Goal: Task Accomplishment & Management: Complete application form

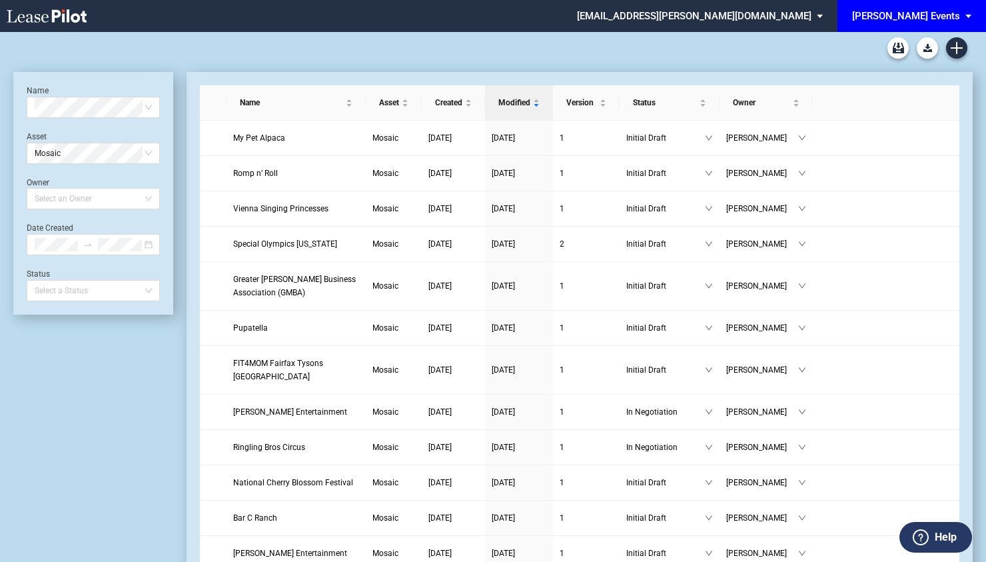
click at [901, 17] on div "[PERSON_NAME] Events" at bounding box center [906, 16] width 108 height 12
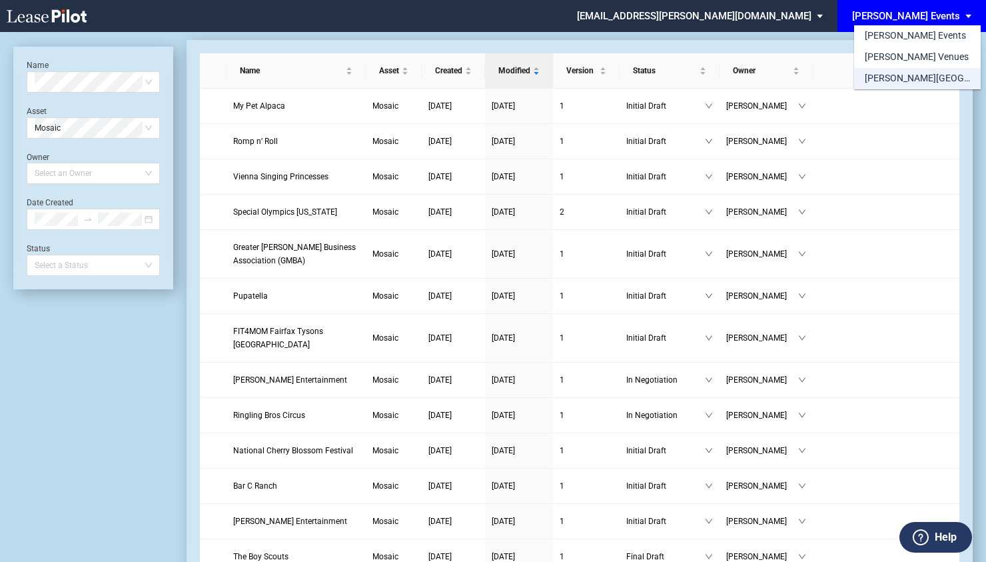
click at [910, 72] on div "[PERSON_NAME][GEOGRAPHIC_DATA] Consents" at bounding box center [917, 78] width 105 height 13
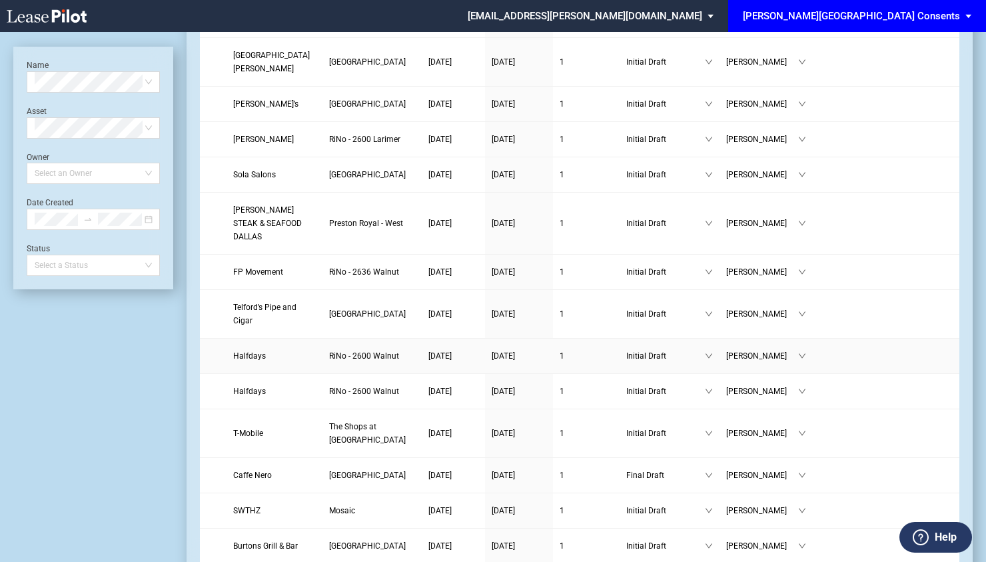
scroll to position [600, 0]
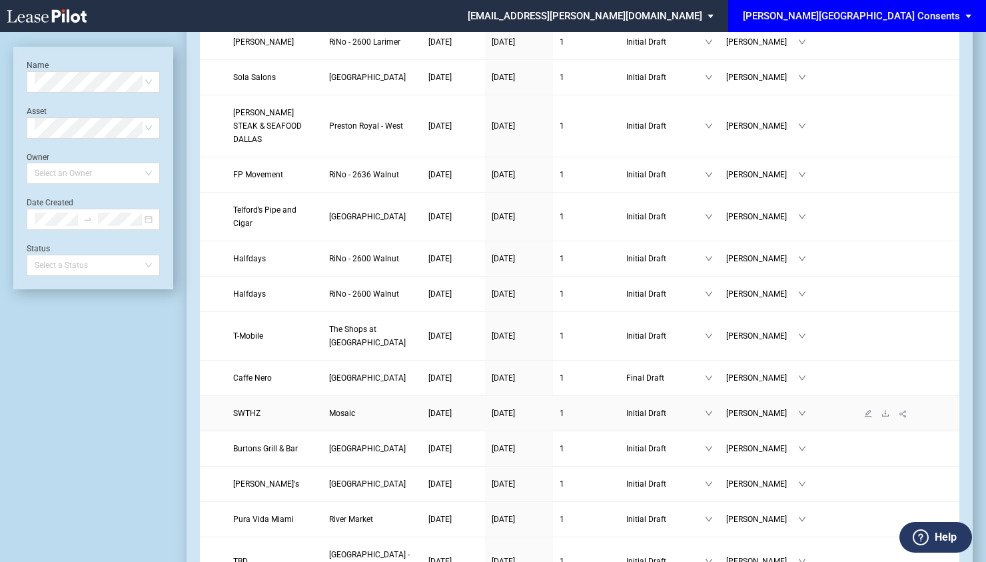
click at [251, 408] on span "SWTHZ" at bounding box center [246, 412] width 27 height 9
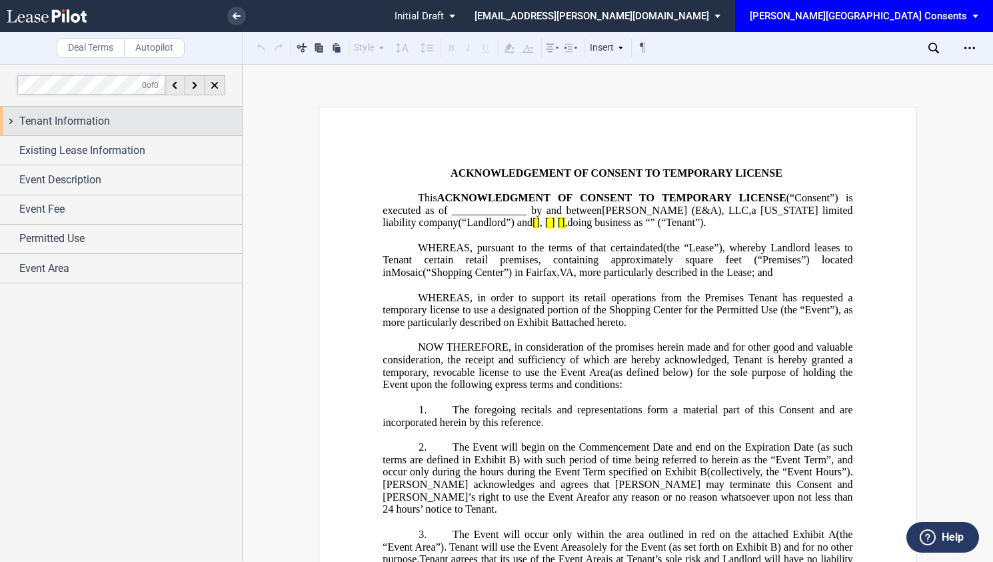
click at [100, 131] on div "Tenant Information" at bounding box center [121, 121] width 242 height 29
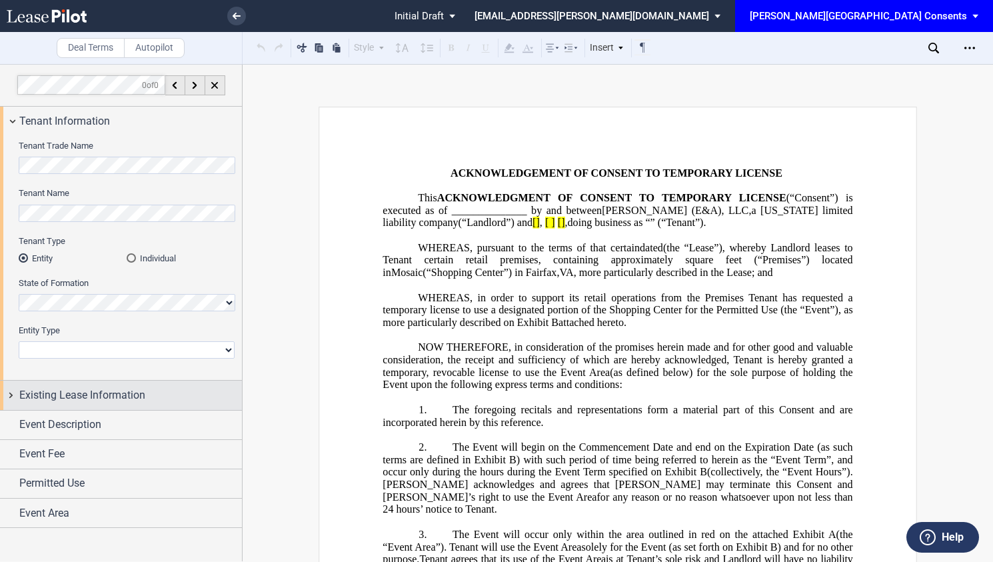
click at [129, 385] on div "Existing Lease Information" at bounding box center [121, 394] width 242 height 29
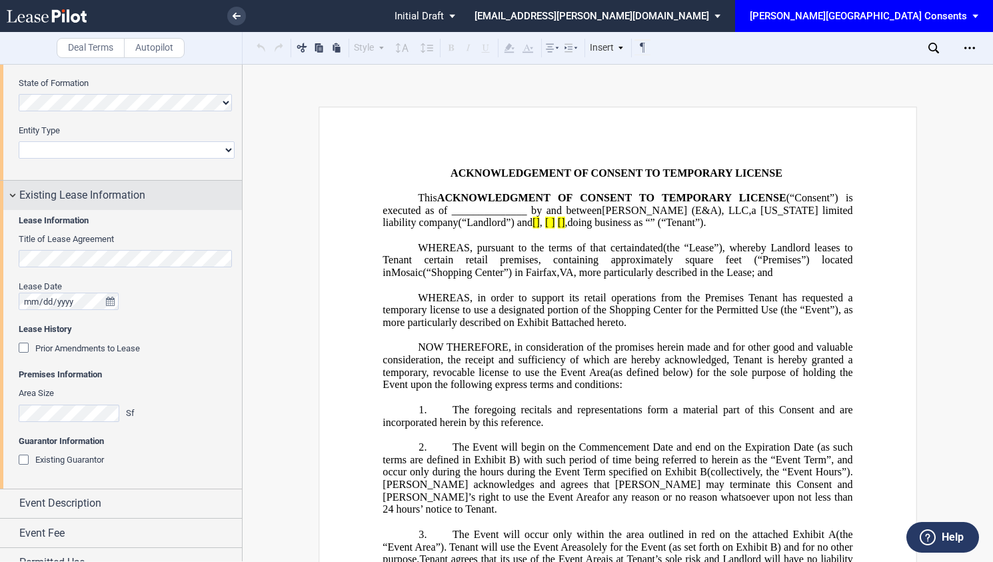
scroll to position [244, 0]
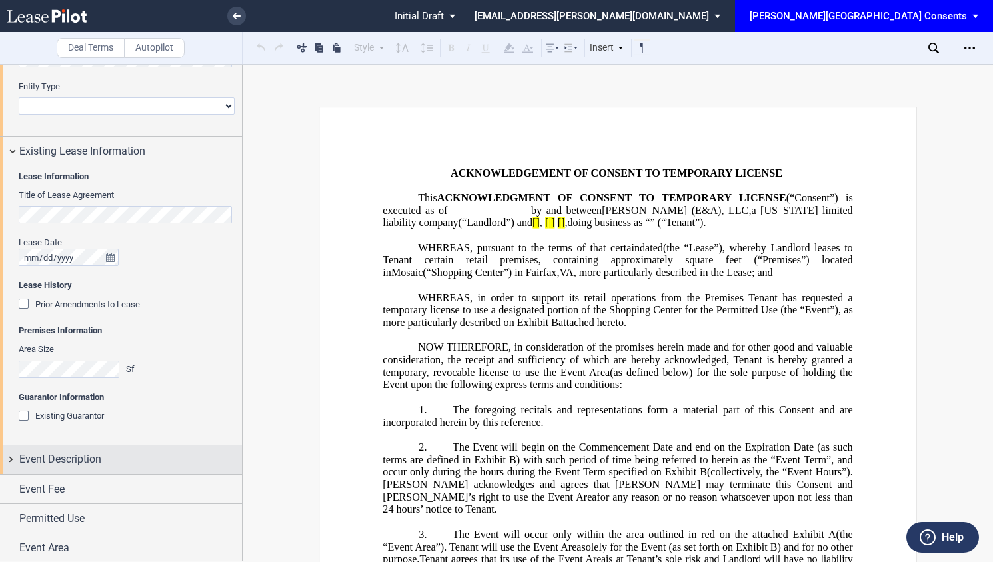
click at [116, 448] on div "Event Description" at bounding box center [121, 459] width 242 height 29
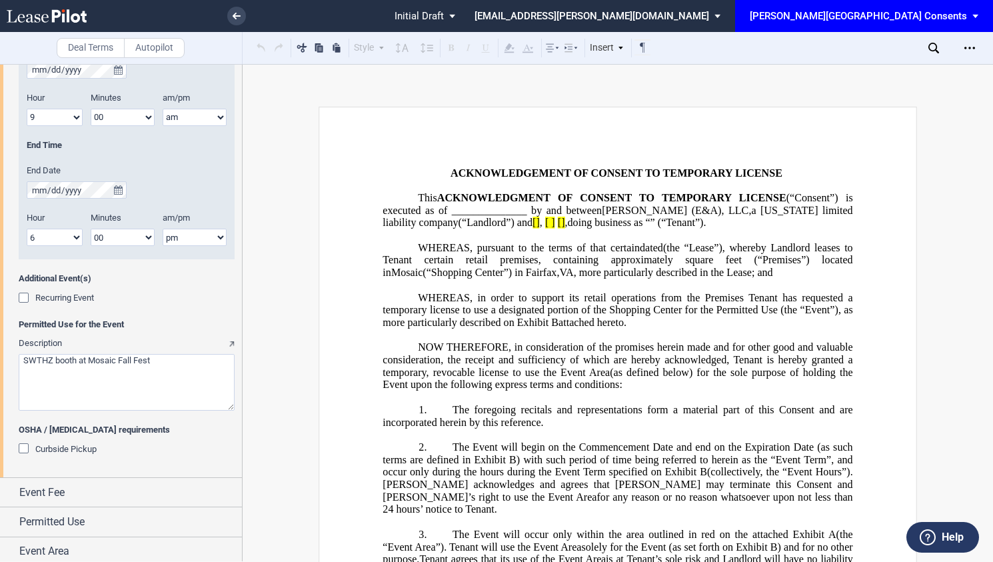
scroll to position [1059, 0]
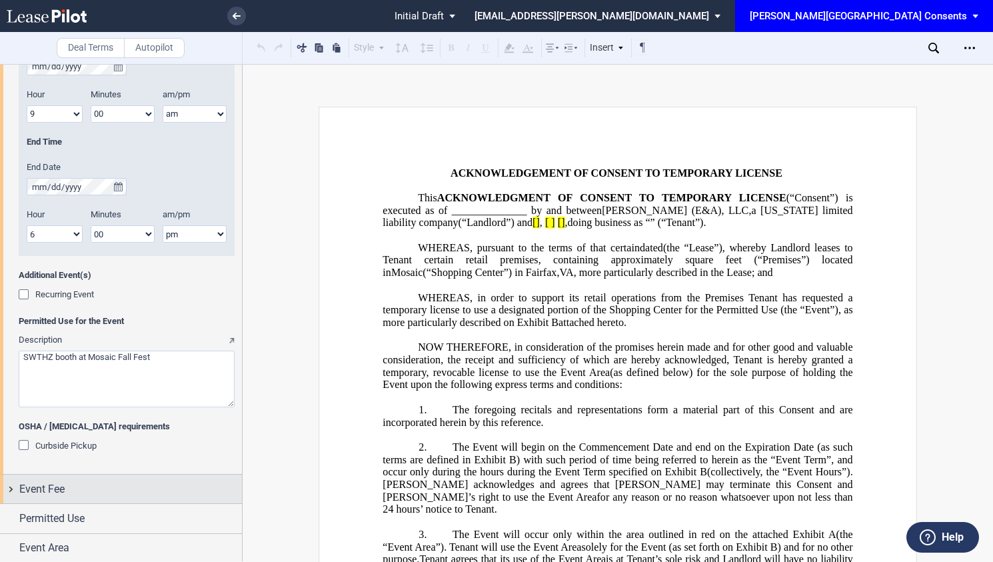
click at [93, 481] on div "Event Fee" at bounding box center [130, 489] width 223 height 16
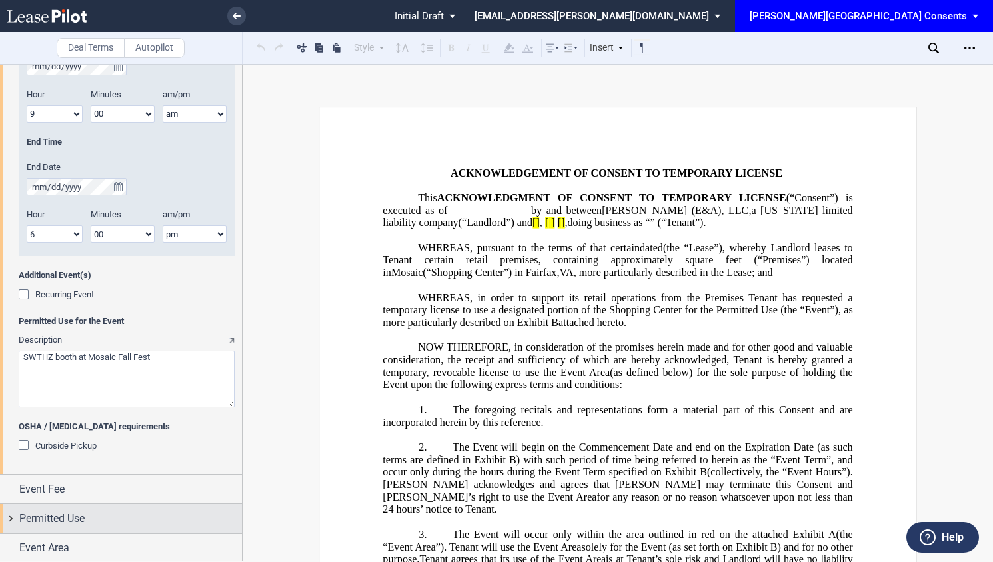
click at [89, 512] on div "Permitted Use" at bounding box center [130, 518] width 223 height 16
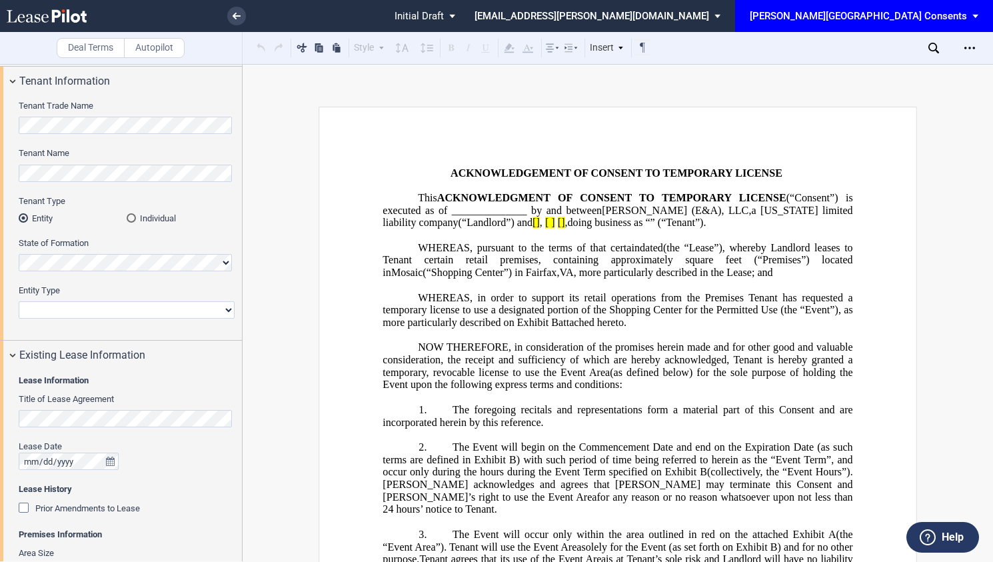
scroll to position [0, 0]
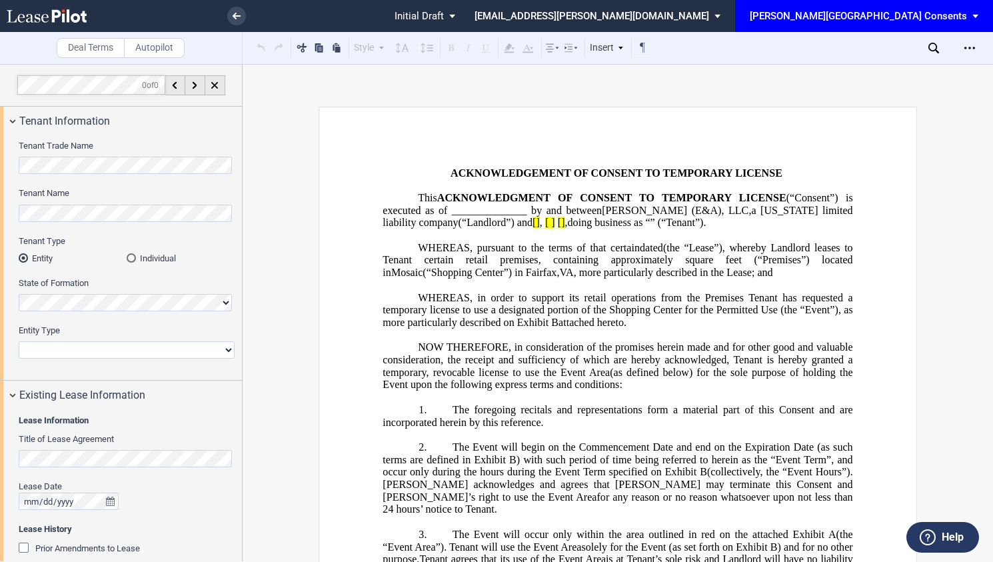
click at [0, 154] on html ".bocls-1{fill:#26354a;fill-rule:evenodd} Loading... × Pending... Pending... Ini…" at bounding box center [496, 281] width 993 height 562
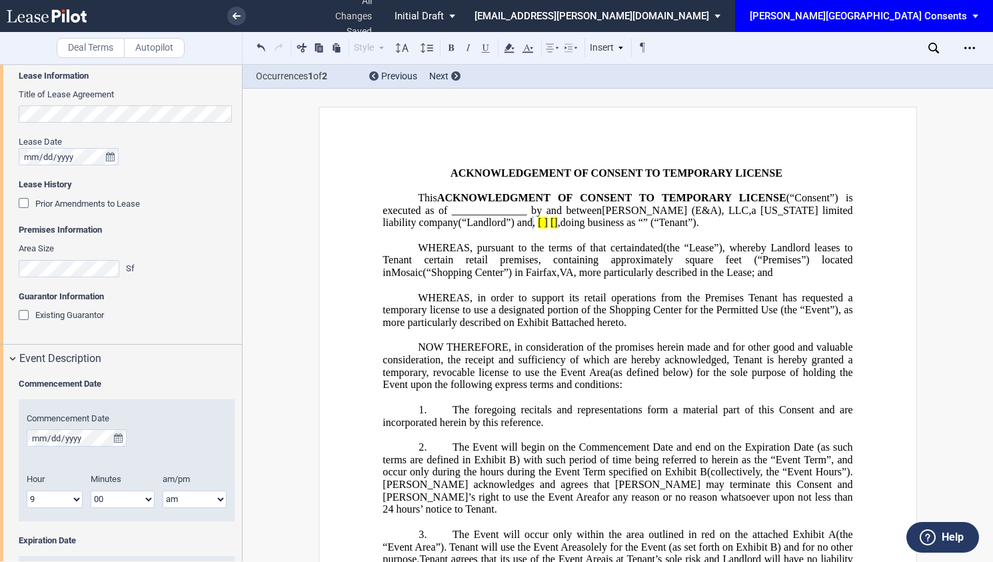
scroll to position [333, 0]
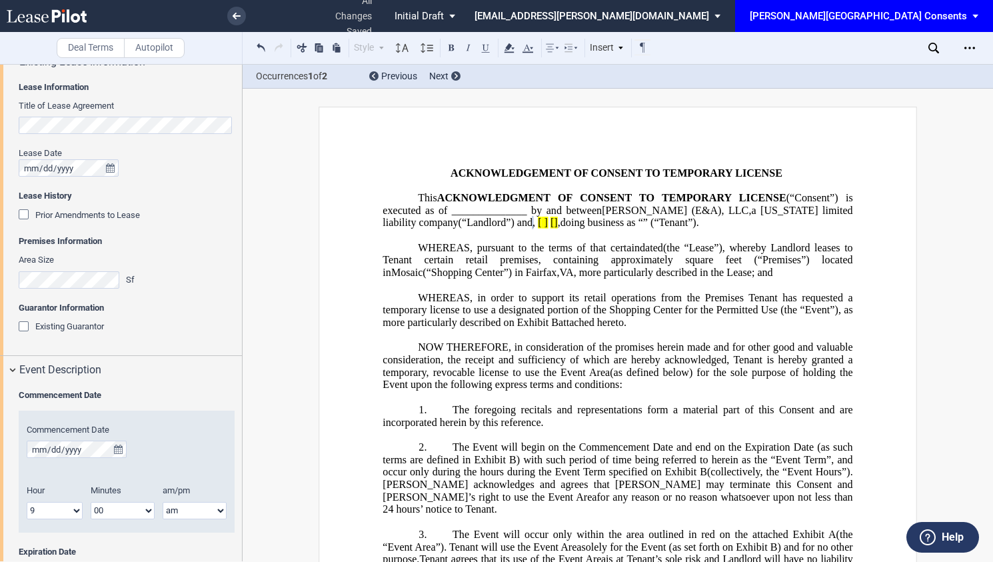
click at [60, 328] on span "Existing Guarantor" at bounding box center [69, 326] width 69 height 10
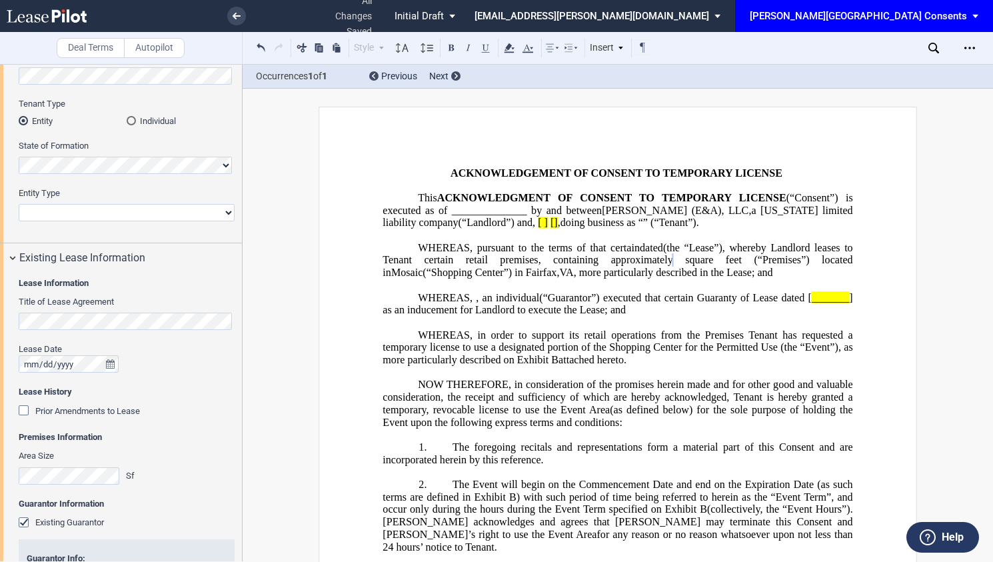
scroll to position [0, 0]
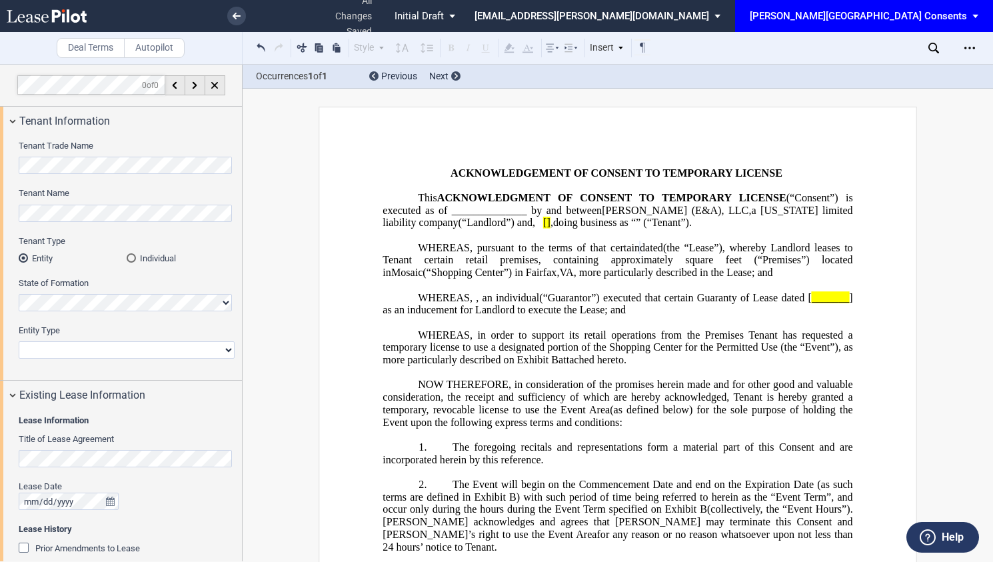
click at [22, 151] on div "Tenant Trade Name" at bounding box center [127, 157] width 216 height 34
click at [0, 167] on html ".bocls-1{fill:#26354a;fill-rule:evenodd} Loading... × all changes saved Pending…" at bounding box center [496, 281] width 993 height 562
click at [207, 349] on select "Corporation Limited Liability Company General Partnership Limited Partnership N…" at bounding box center [127, 349] width 216 height 17
select select "limited liability company"
click at [19, 341] on select "Corporation Limited Liability Company General Partnership Limited Partnership N…" at bounding box center [127, 349] width 216 height 17
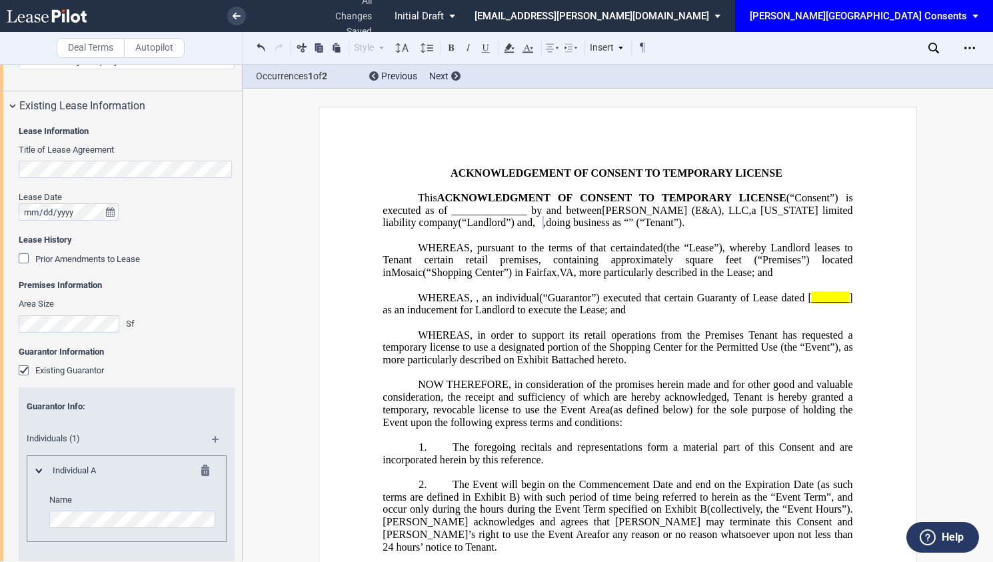
scroll to position [333, 0]
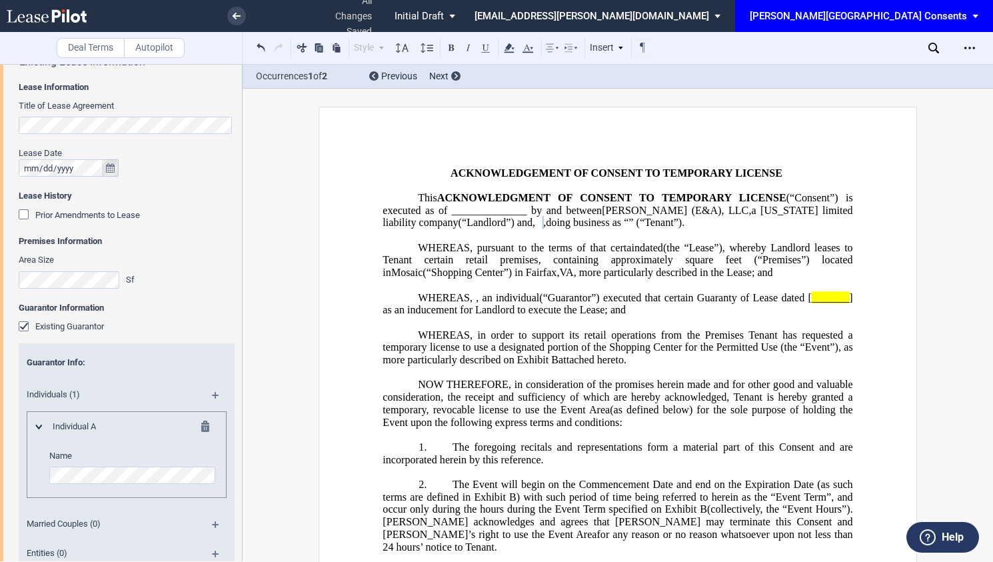
click at [109, 163] on icon "true" at bounding box center [110, 167] width 9 height 9
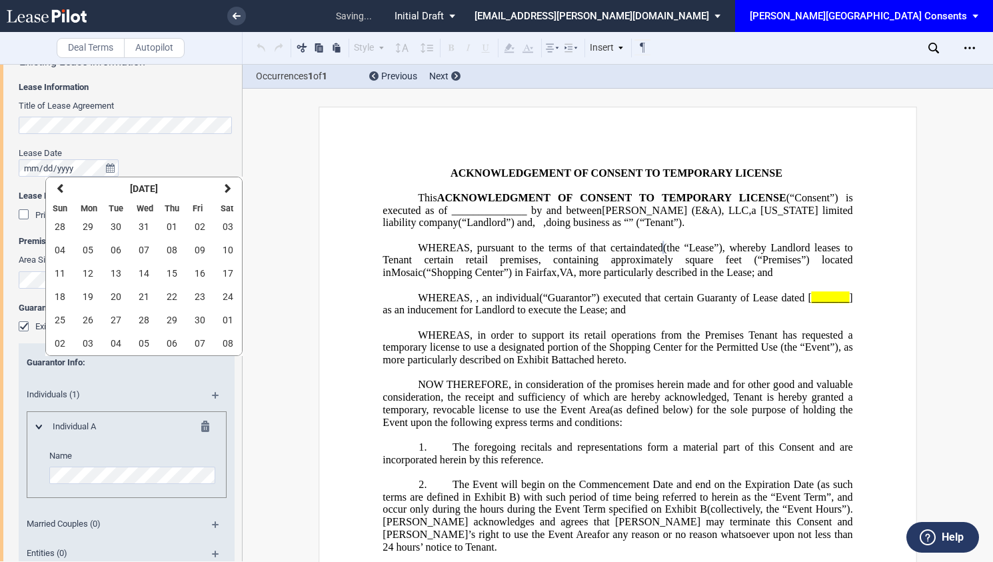
click at [183, 155] on div "Lease Date" at bounding box center [127, 153] width 216 height 12
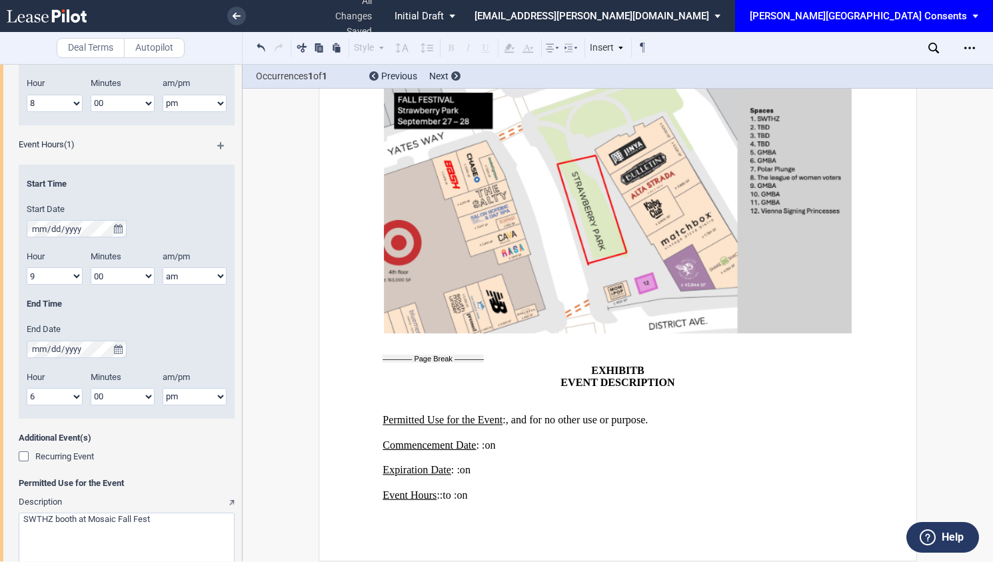
scroll to position [1332, 0]
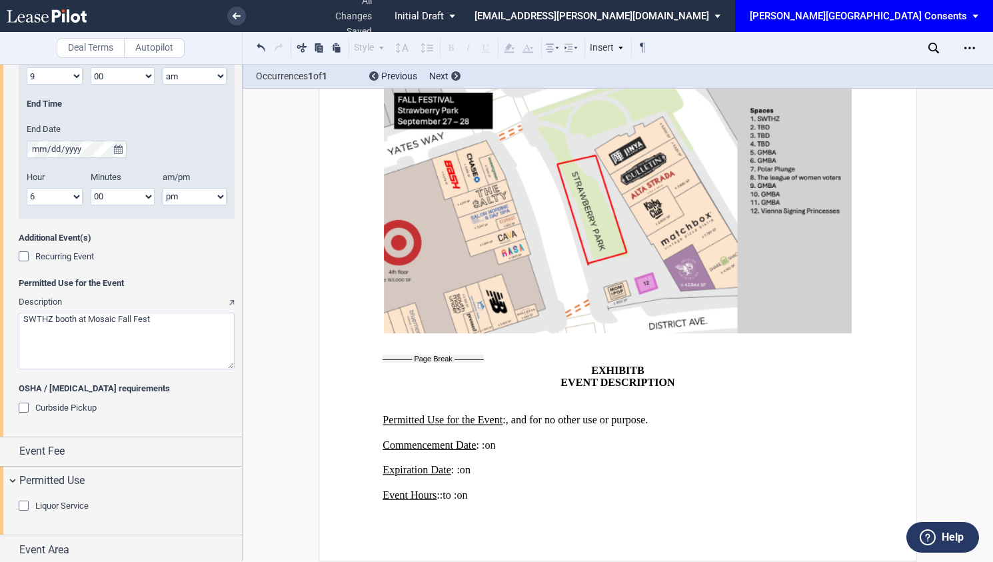
click at [157, 318] on textarea "Description" at bounding box center [127, 340] width 216 height 57
drag, startPoint x: 189, startPoint y: 314, endPoint x: 178, endPoint y: 317, distance: 11.8
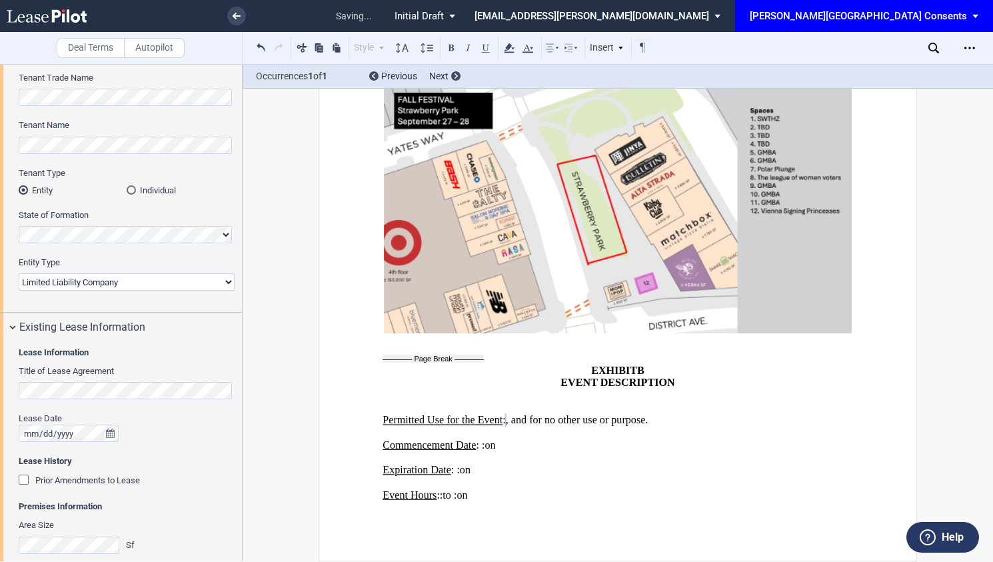
scroll to position [0, 0]
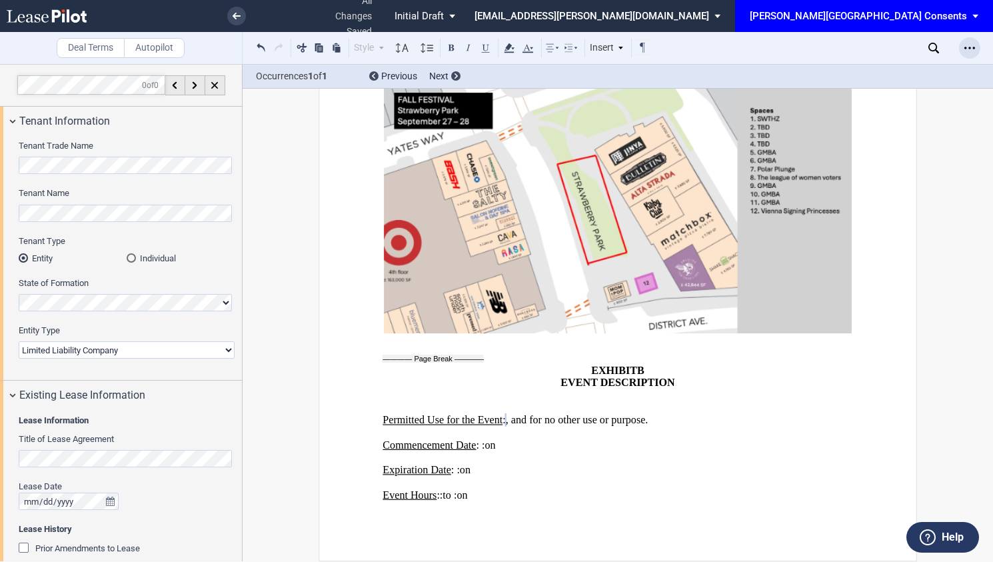
type textarea "SWTHZ booth at Mosaic Fall Fest for promotional purposes"
click at [971, 52] on icon "Open Lease options menu" at bounding box center [969, 48] width 11 height 11
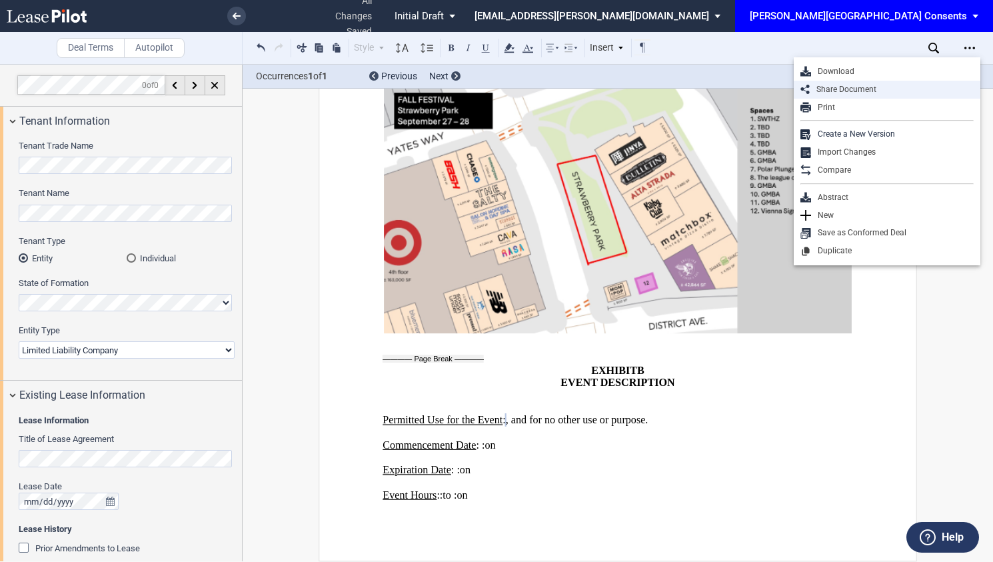
click at [928, 89] on div "Share Document" at bounding box center [891, 89] width 164 height 11
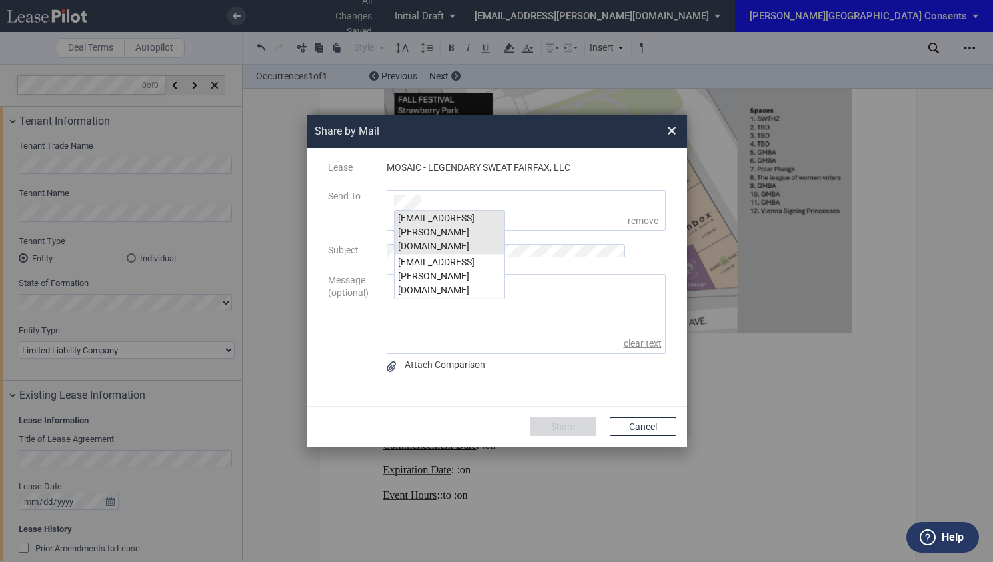
click at [479, 215] on div "[EMAIL_ADDRESS][PERSON_NAME][DOMAIN_NAME]" at bounding box center [449, 233] width 110 height 44
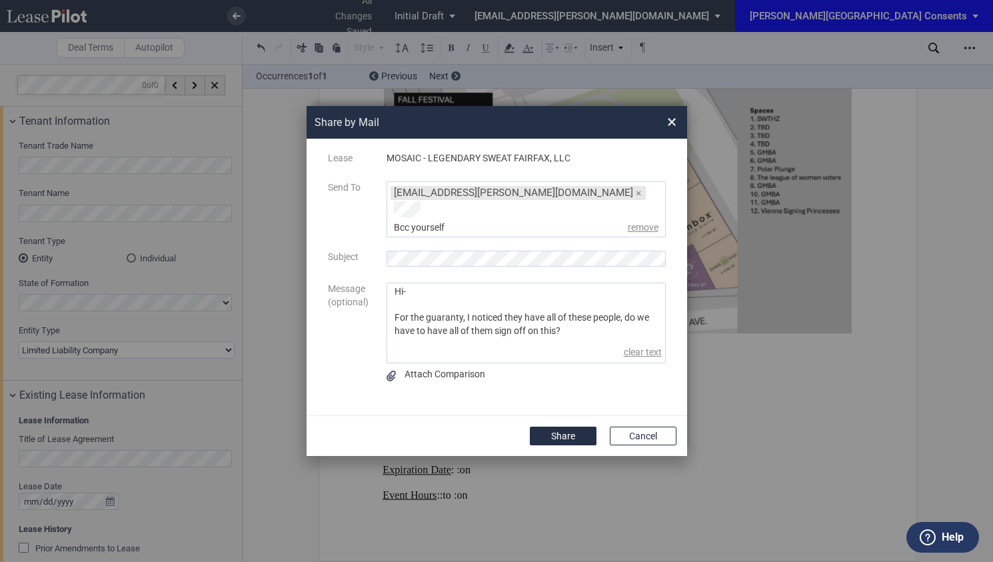
paste textarea "A.J MUSHTAQ, JULIE TEAHAN, DOUGLAS FELTON, JUSTIN DOWNING, and LEWIS BALCOMB,"
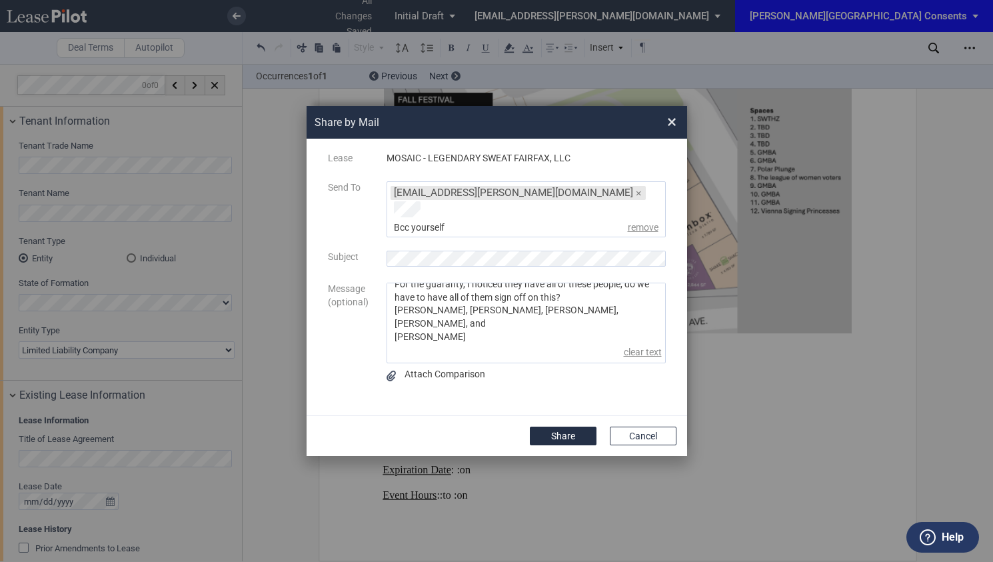
click at [392, 330] on textarea "Hi- For the guaranty, I noticed they have all of these people, do we have to ha…" at bounding box center [526, 312] width 278 height 59
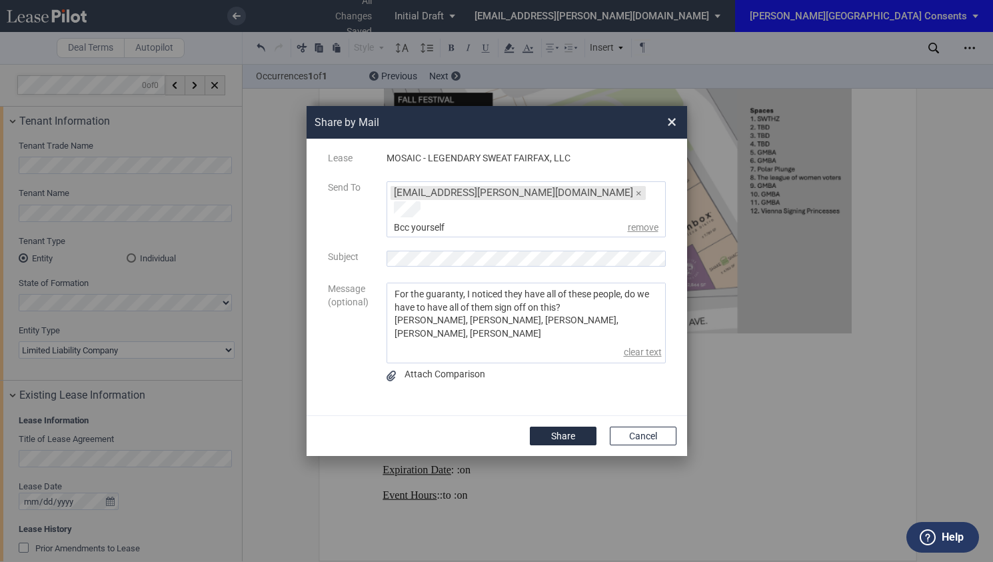
scroll to position [23, 0]
click at [454, 338] on div "Hi- For the guaranty, I noticed they have all of these people, do we have to ha…" at bounding box center [525, 322] width 279 height 81
click at [446, 350] on div "Hi- For the guaranty, I noticed they have all of these people, do we have to ha…" at bounding box center [525, 322] width 279 height 81
click at [600, 319] on textarea "Hi- For the guaranty, I noticed they have all of these people, do we have to ha…" at bounding box center [526, 312] width 278 height 59
click at [561, 327] on textarea "Hi- For the guaranty, I noticed they have all of these people, do we have to ha…" at bounding box center [526, 312] width 278 height 59
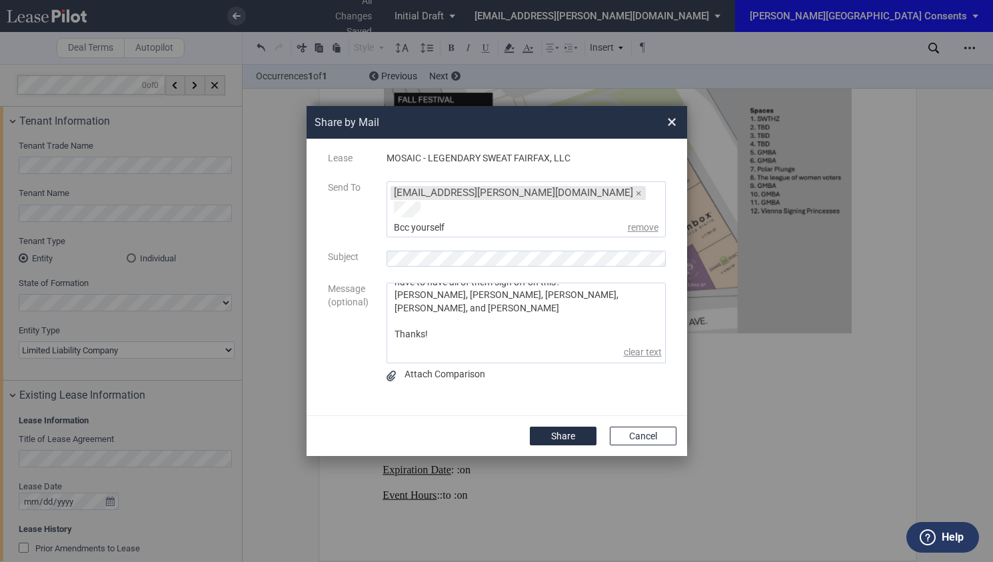
scroll to position [0, 0]
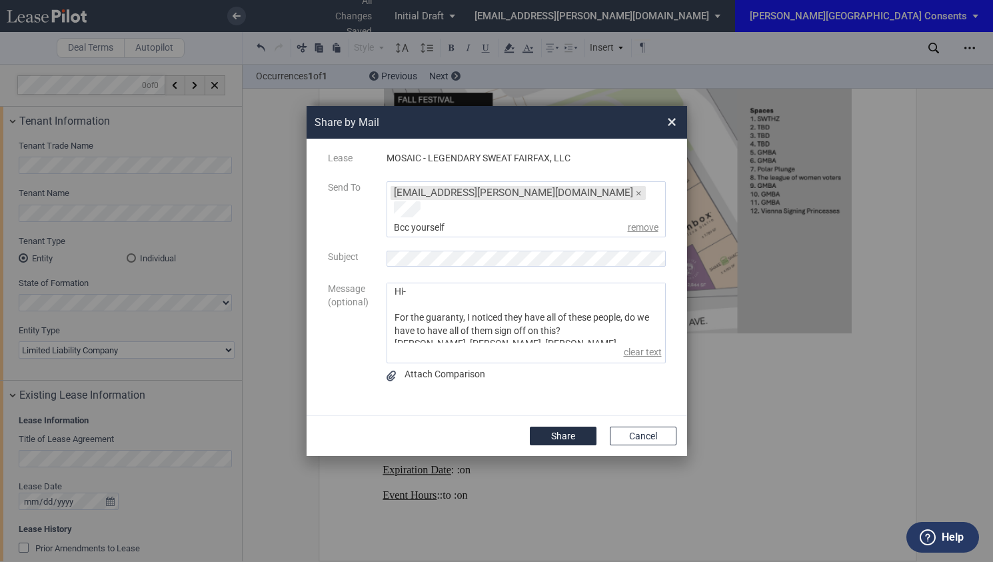
click at [392, 311] on textarea "Hi- For the guaranty, I noticed they have all of these people, do we have to ha…" at bounding box center [526, 312] width 278 height 59
type textarea "Hi- Could you review when you get a chance? For the guaranty, I noticed they ha…"
click at [552, 432] on button "Share" at bounding box center [563, 435] width 67 height 19
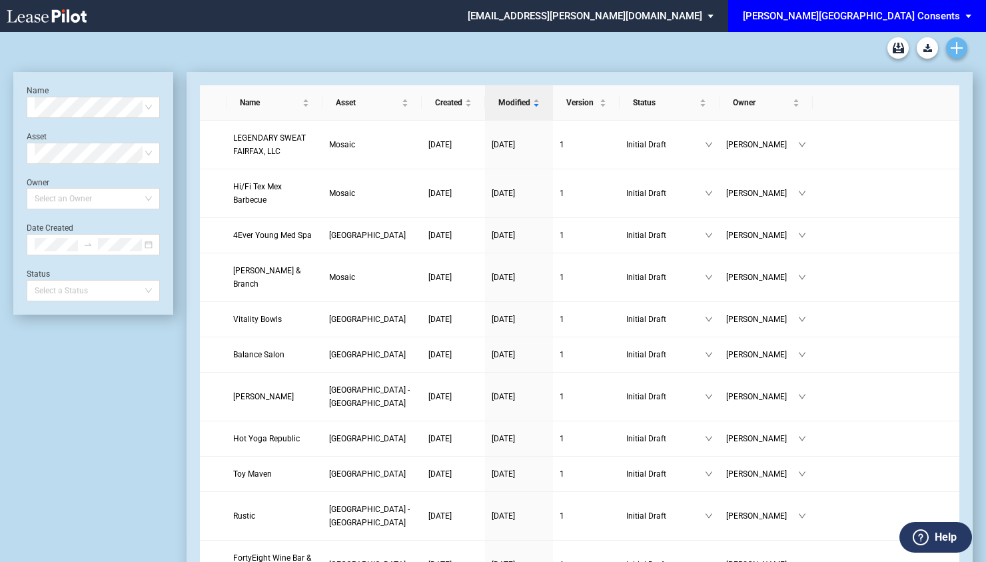
click at [958, 50] on icon "Create new document" at bounding box center [957, 48] width 12 height 12
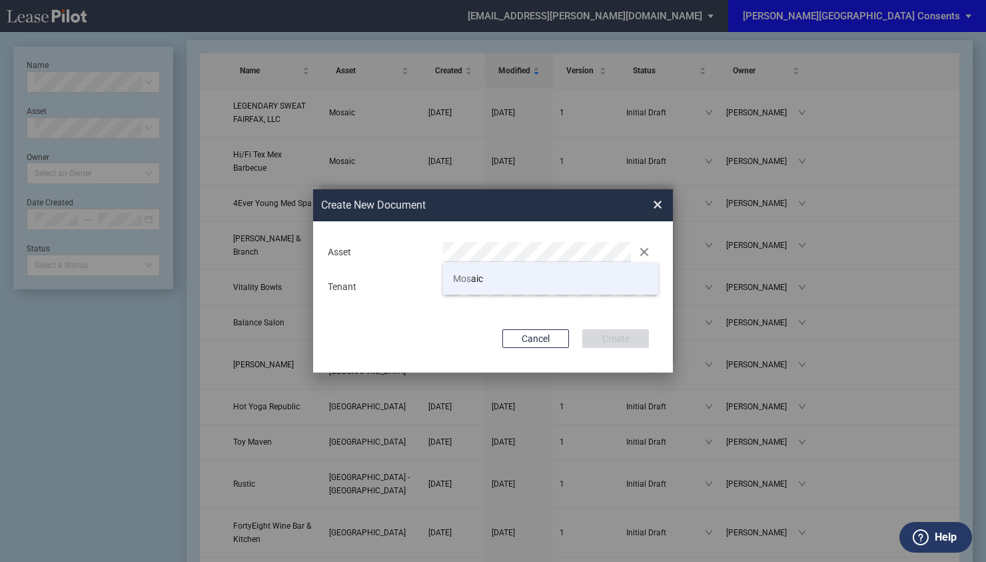
click at [513, 284] on li "Mos aic" at bounding box center [550, 279] width 215 height 32
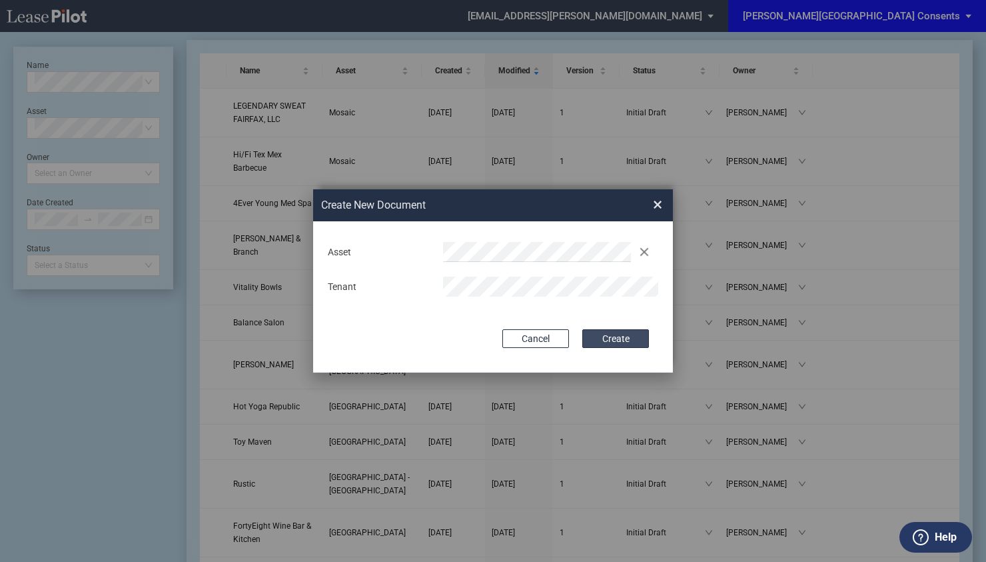
click at [644, 334] on button "Create" at bounding box center [615, 338] width 67 height 19
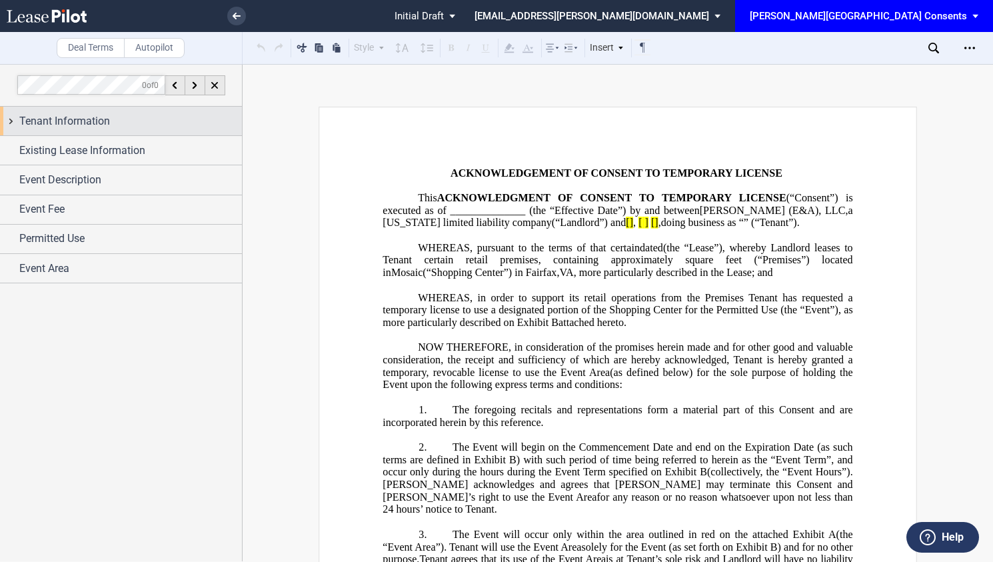
click at [125, 127] on div "Tenant Information" at bounding box center [130, 121] width 223 height 16
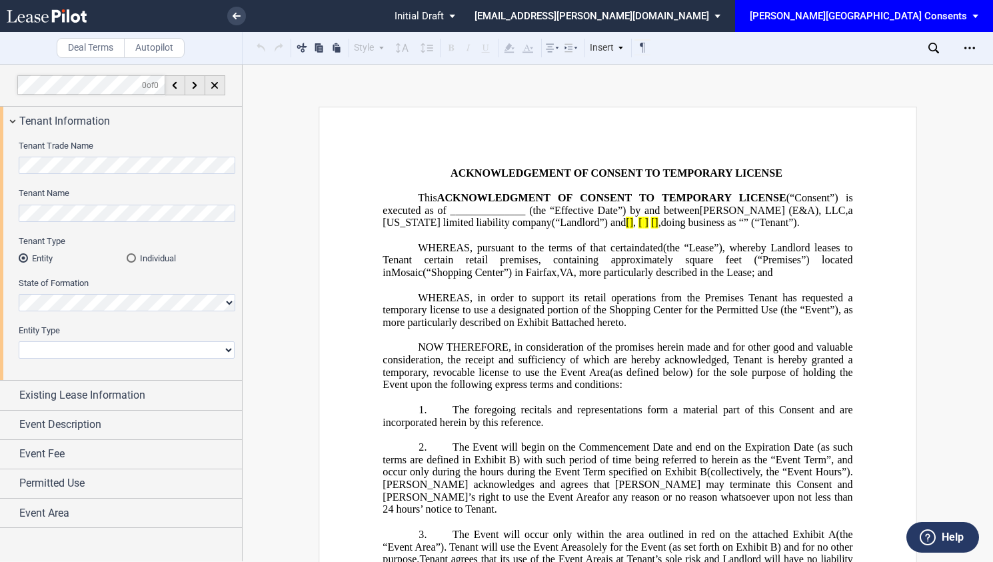
click at [0, 159] on html ".bocls-1{fill:#26354a;fill-rule:evenodd} Loading... × Pending... Pending... Ini…" at bounding box center [496, 281] width 993 height 562
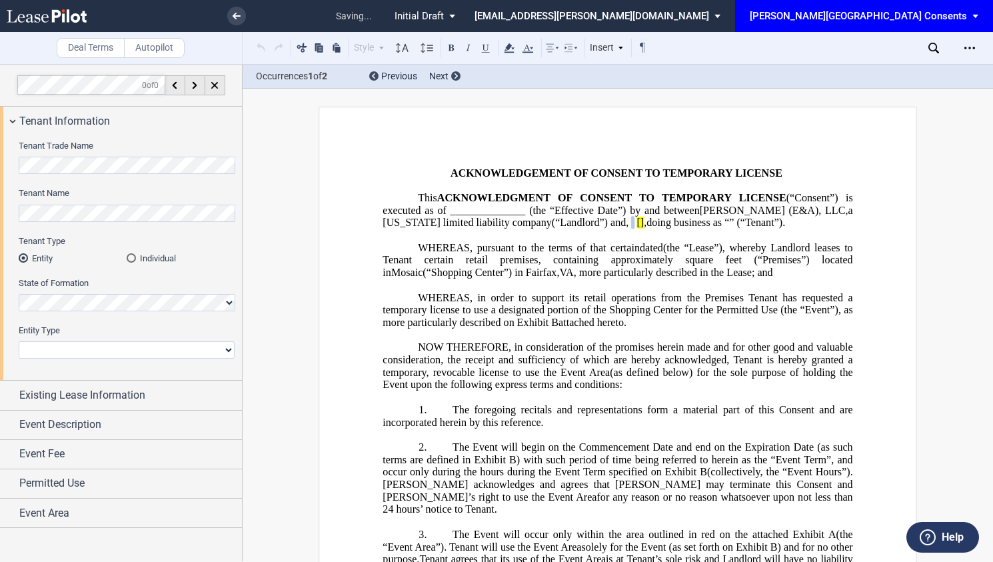
click at [128, 354] on select "Corporation Limited Liability Company General Partnership Limited Partnership N…" at bounding box center [127, 349] width 216 height 17
select select "limited liability company"
click at [19, 341] on select "Corporation Limited Liability Company General Partnership Limited Partnership N…" at bounding box center [127, 349] width 216 height 17
click at [119, 398] on span "Existing Lease Information" at bounding box center [82, 395] width 126 height 16
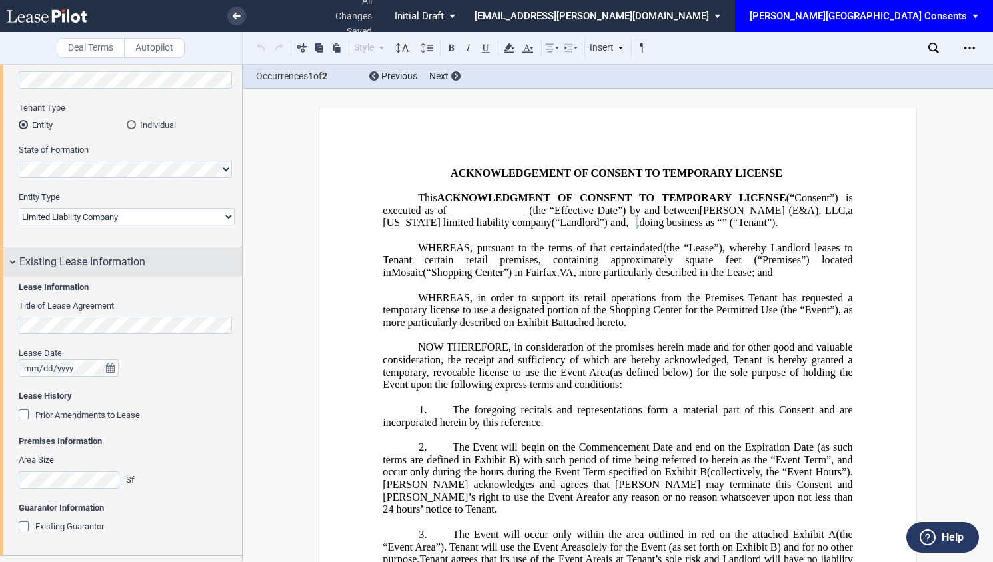
scroll to position [200, 0]
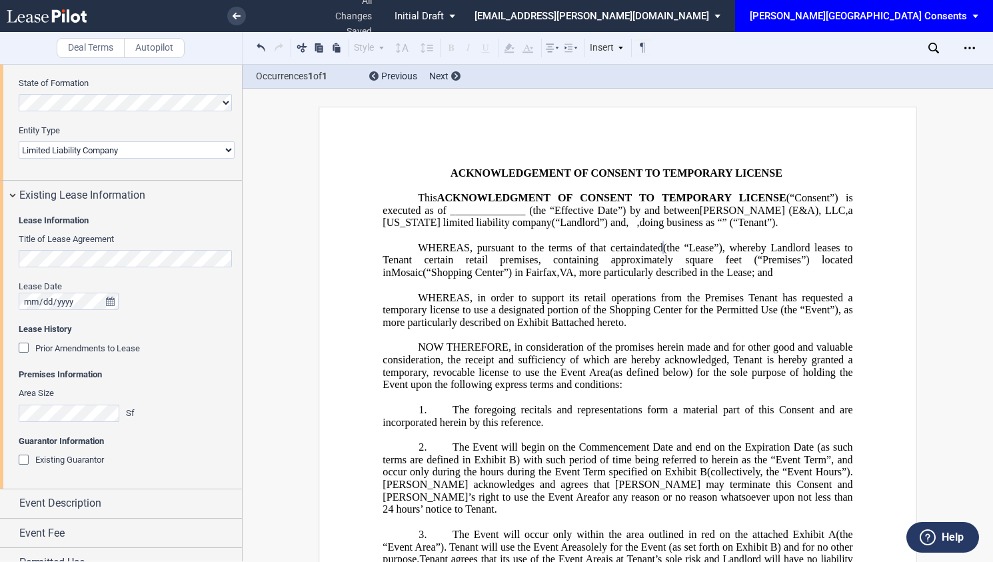
click at [77, 463] on span "Existing Guarantor" at bounding box center [69, 459] width 69 height 10
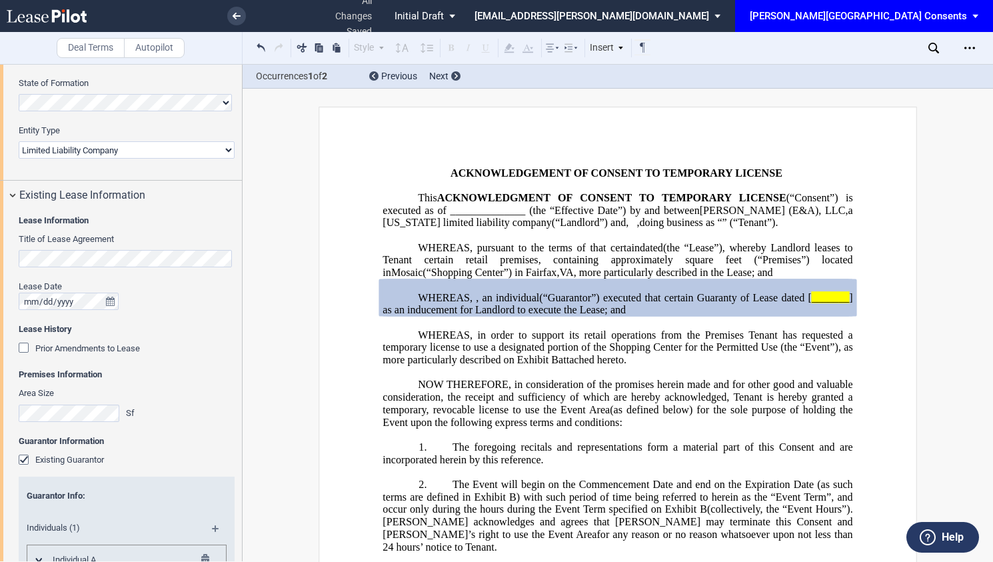
click at [39, 350] on span "Prior Amendments to Lease" at bounding box center [87, 348] width 105 height 10
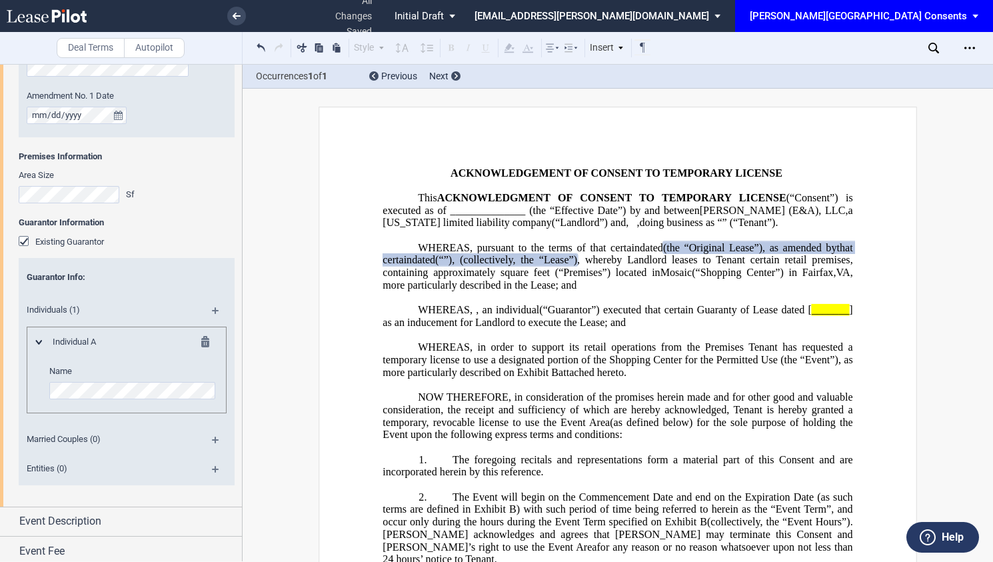
scroll to position [627, 0]
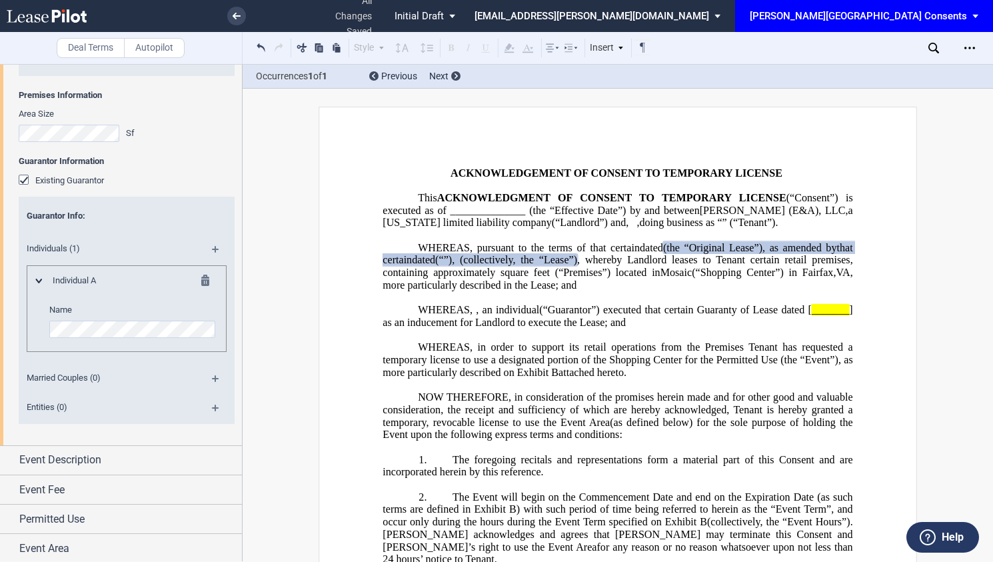
click at [65, 376] on span "Married Couples (0)" at bounding box center [109, 378] width 180 height 12
click at [196, 280] on div at bounding box center [192, 282] width 33 height 16
click at [201, 278] on md-icon at bounding box center [209, 282] width 16 height 16
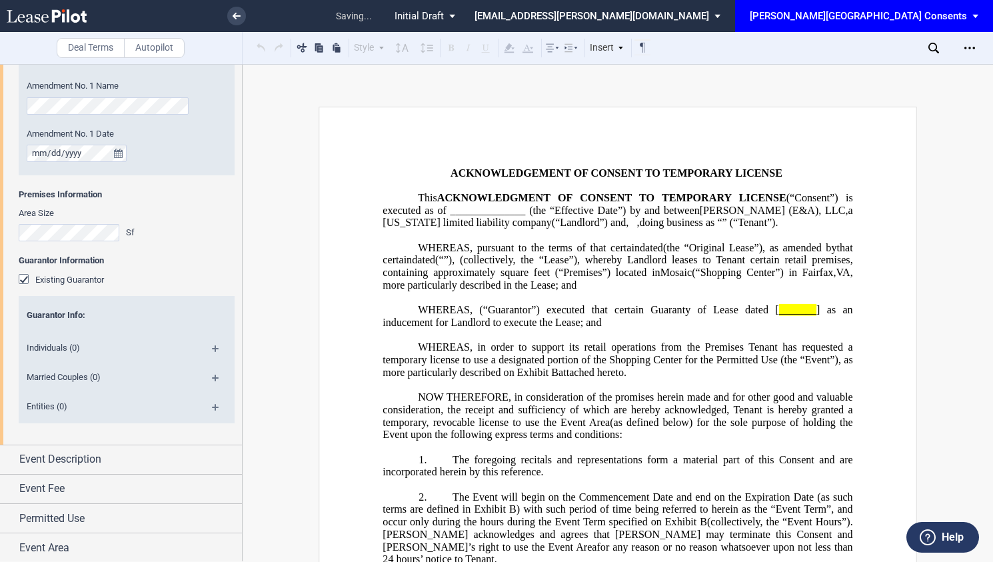
click at [214, 380] on md-icon at bounding box center [221, 382] width 18 height 16
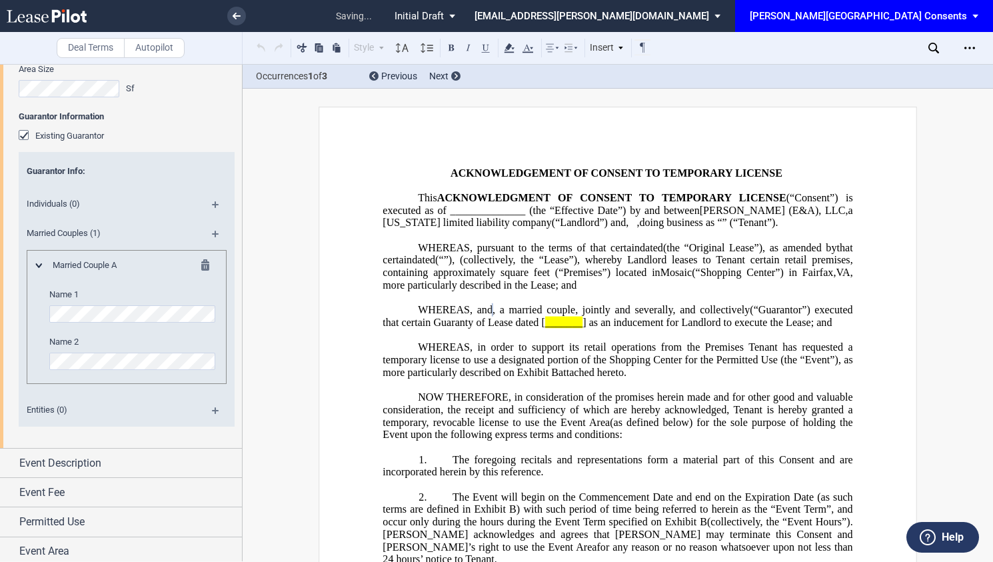
scroll to position [674, 0]
click at [87, 454] on span "Event Description" at bounding box center [60, 460] width 82 height 16
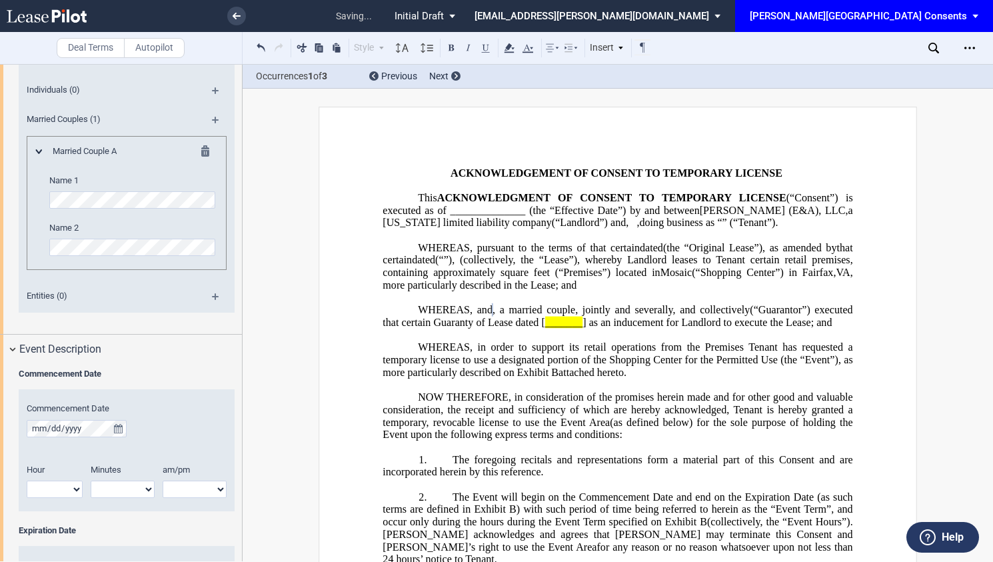
scroll to position [874, 0]
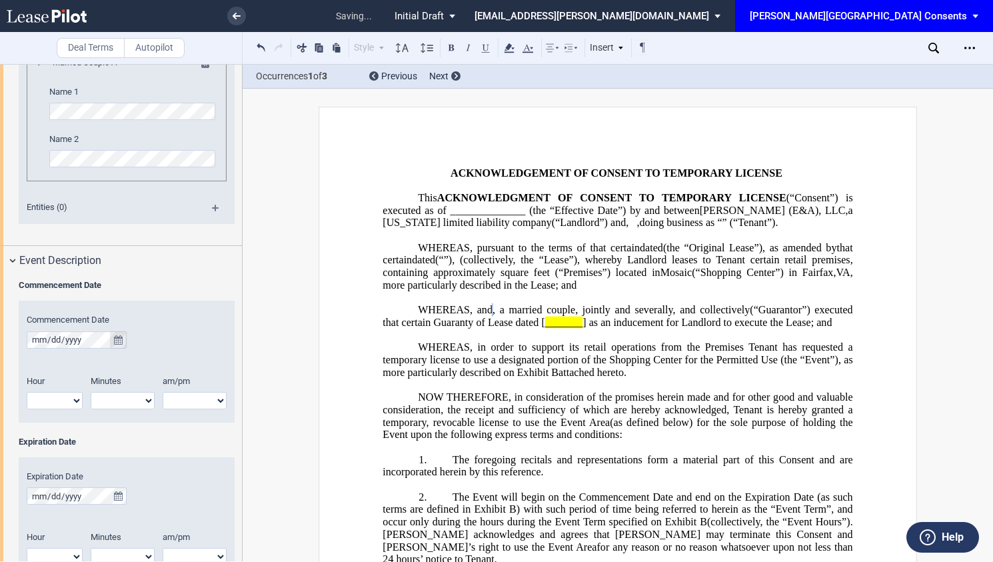
click at [117, 336] on icon "true" at bounding box center [118, 339] width 9 height 9
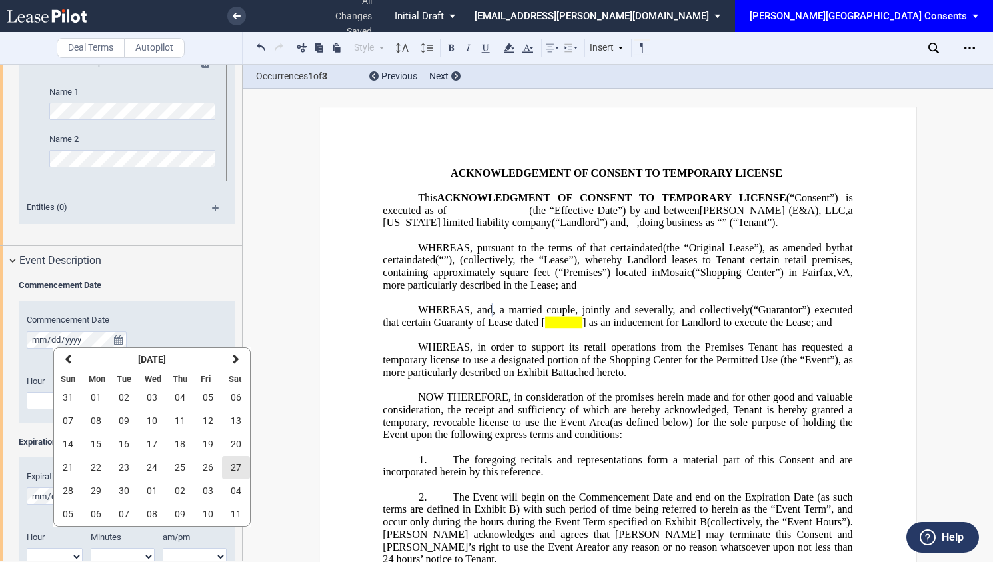
click at [239, 463] on span "27" at bounding box center [236, 467] width 11 height 11
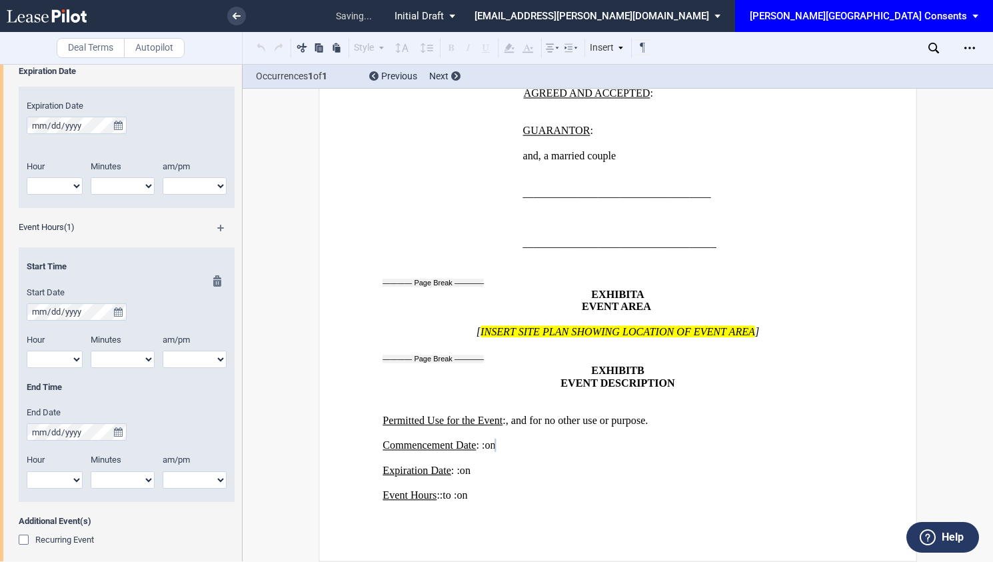
scroll to position [1340, 0]
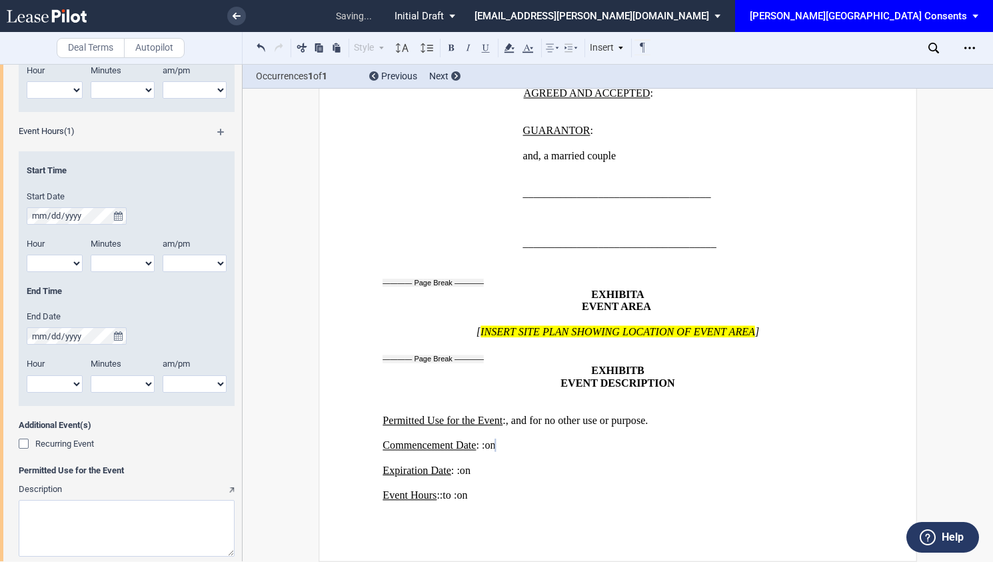
click at [126, 500] on textarea "Description" at bounding box center [127, 528] width 216 height 57
type textarea "D"
click at [32, 504] on textarea "Description" at bounding box center [127, 528] width 216 height 57
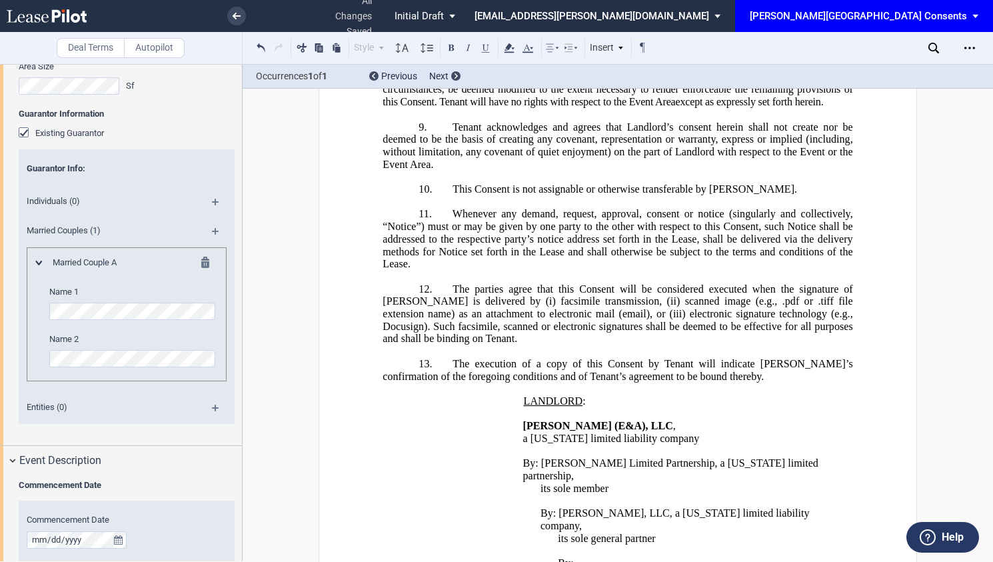
scroll to position [474, 0]
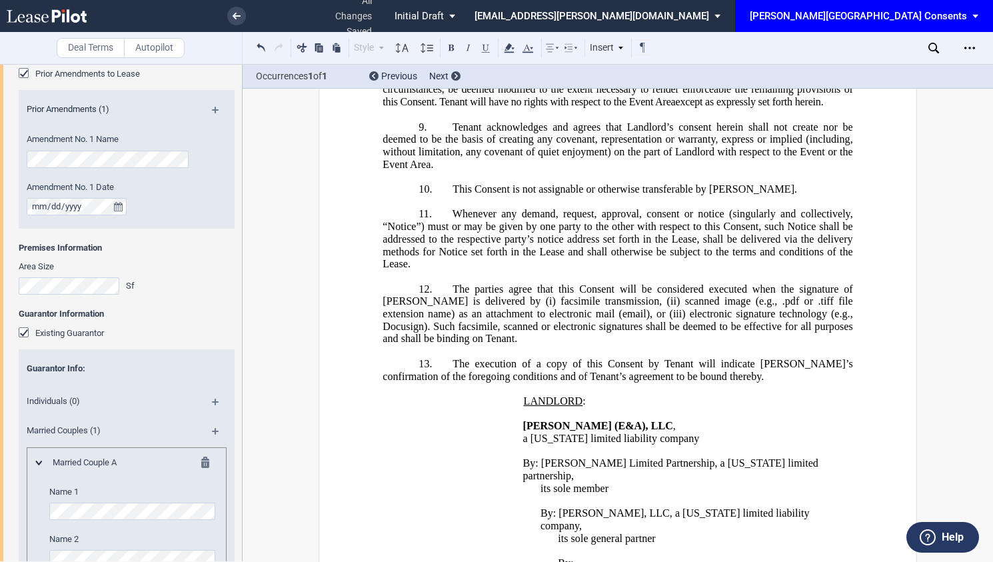
type textarea "Dance performance at Fall Fest"
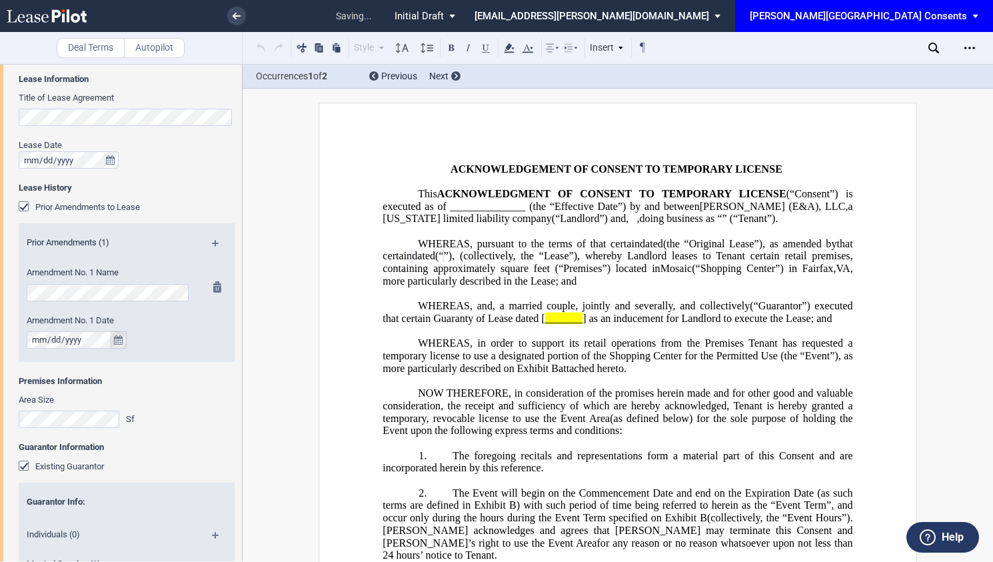
scroll to position [0, 0]
click at [121, 336] on icon "true" at bounding box center [118, 339] width 9 height 9
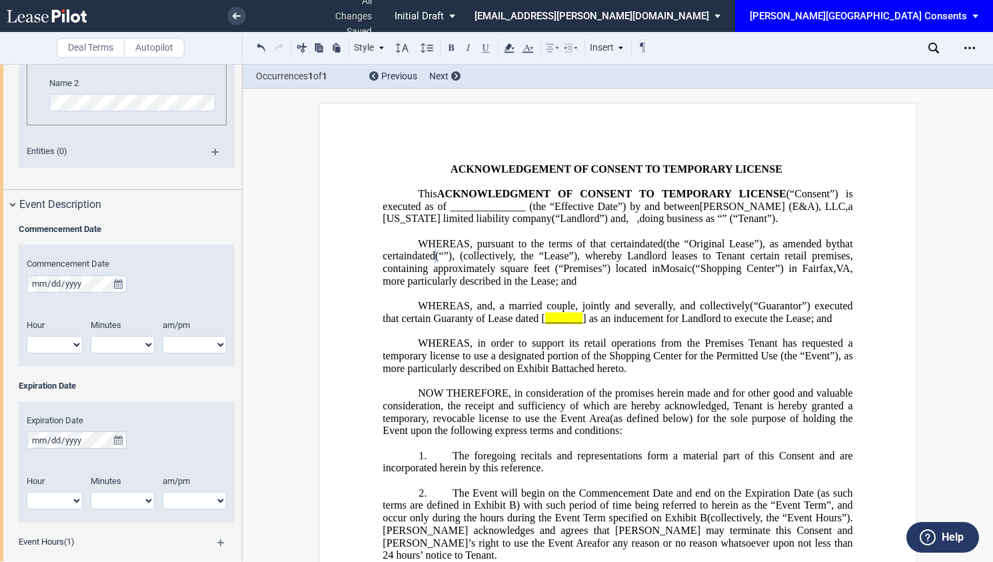
scroll to position [933, 0]
click at [114, 278] on icon "true" at bounding box center [118, 280] width 9 height 9
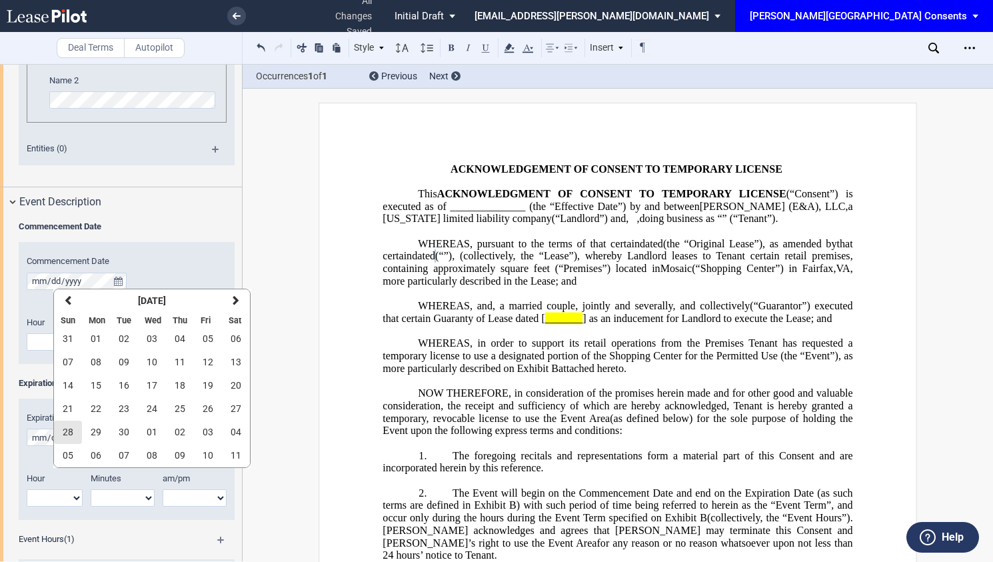
click at [65, 431] on span "28" at bounding box center [68, 431] width 11 height 11
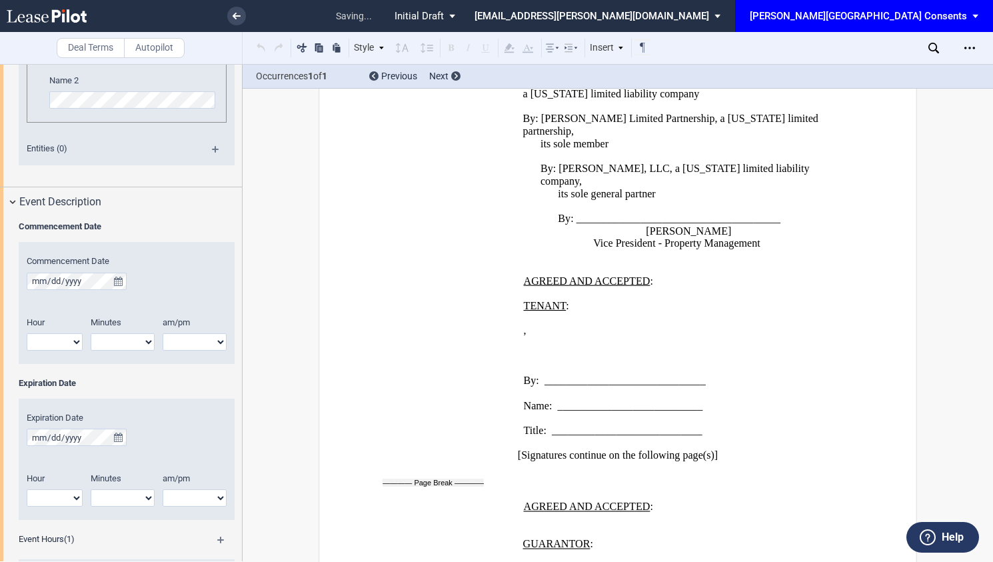
scroll to position [1967, 0]
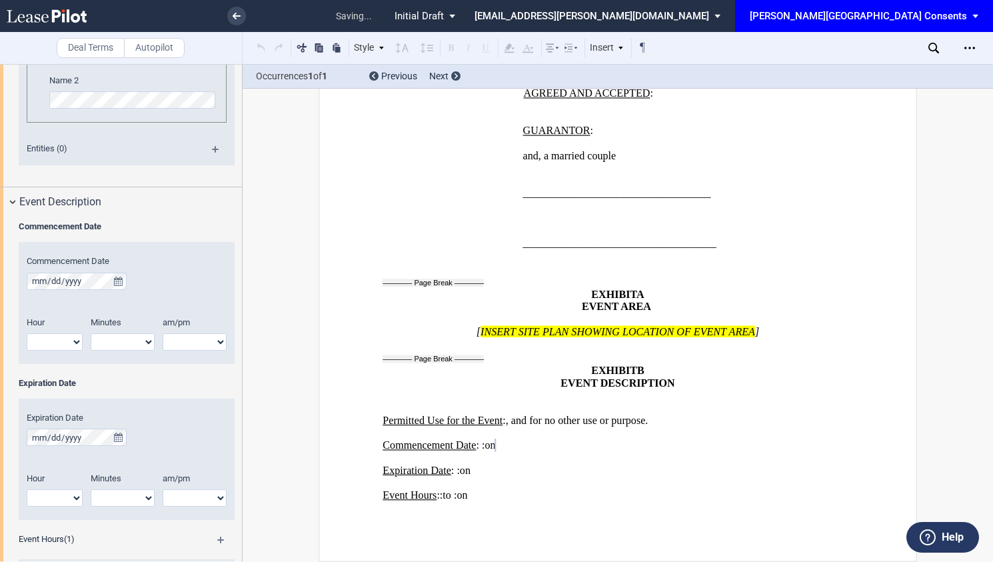
click at [72, 340] on select "1 2 3 4 5 6 7 8 9 10 11 12" at bounding box center [55, 341] width 56 height 17
select select "10"
click at [27, 333] on select "1 2 3 4 5 6 7 8 9 10 11 12" at bounding box center [55, 341] width 56 height 17
click at [147, 336] on select "00 05 10 15 20 25 30 35 40 45 50 55" at bounding box center [123, 341] width 64 height 17
select select "00"
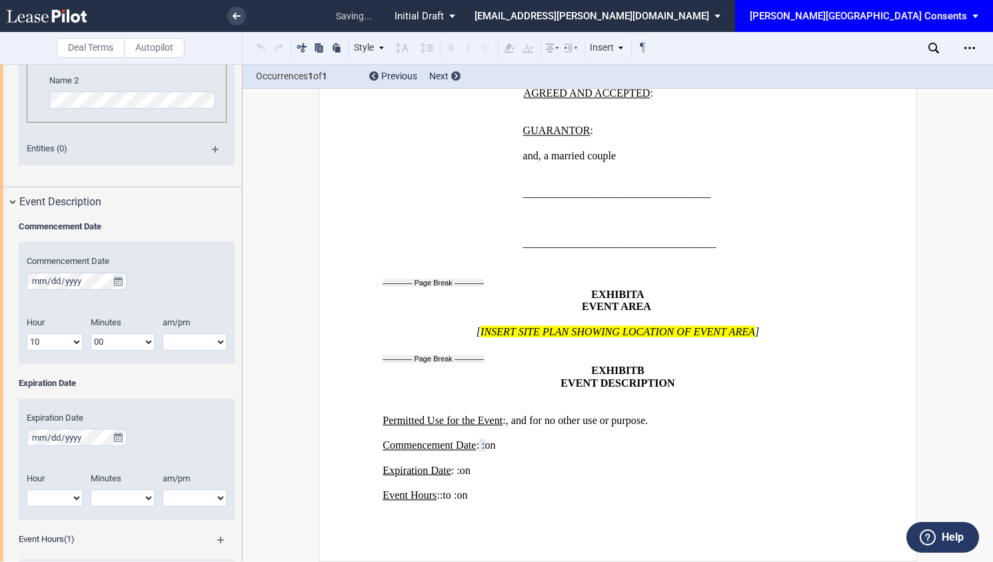
click at [91, 333] on select "00 05 10 15 20 25 30 35 40 45 50 55" at bounding box center [123, 341] width 64 height 17
click at [201, 346] on select "am pm" at bounding box center [195, 341] width 64 height 17
select select "am"
click at [163, 333] on select "am pm" at bounding box center [195, 341] width 64 height 17
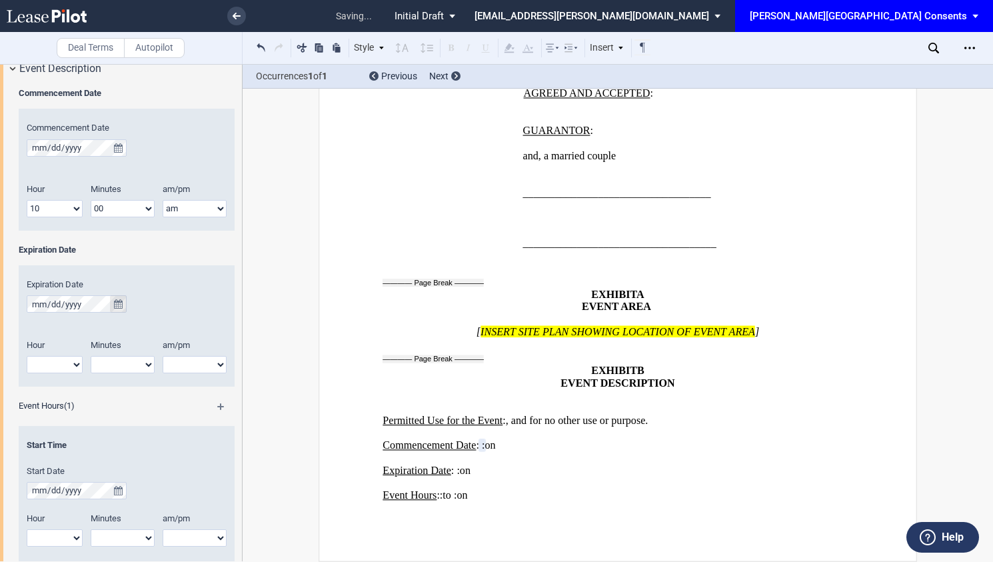
click at [115, 300] on icon "true" at bounding box center [118, 303] width 9 height 9
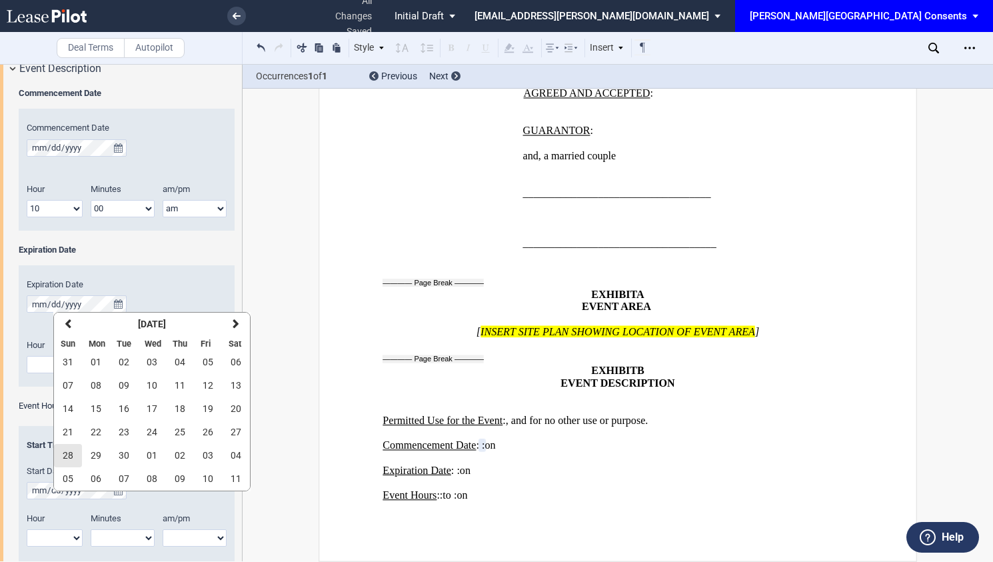
click at [63, 455] on span "28" at bounding box center [68, 455] width 11 height 11
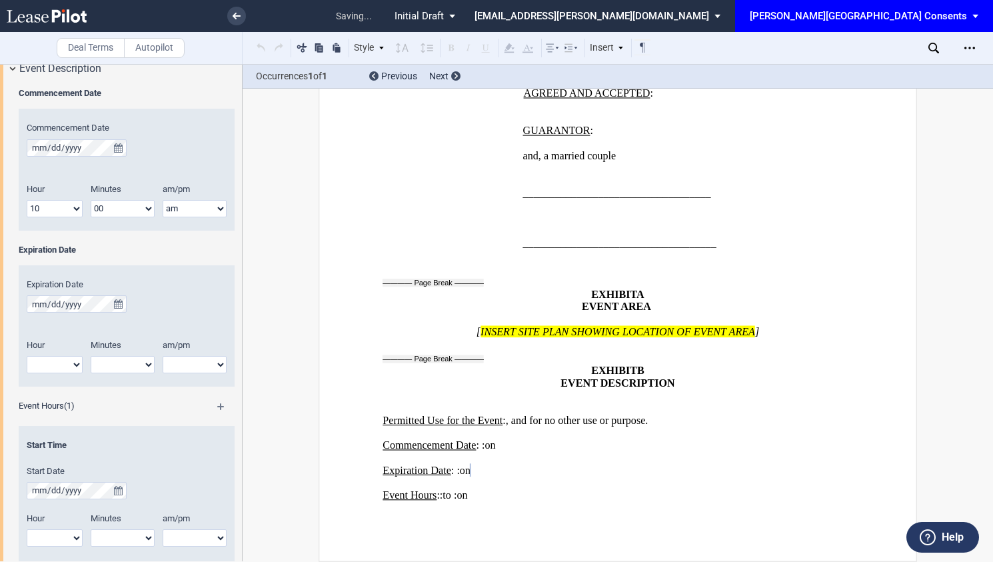
click at [63, 364] on select "1 2 3 4 5 6 7 8 9 10 11 12" at bounding box center [55, 364] width 56 height 17
select select "1"
click at [27, 356] on select "1 2 3 4 5 6 7 8 9 10 11 12" at bounding box center [55, 364] width 56 height 17
click at [112, 360] on select "00 05 10 15 20 25 30 35 40 45 50 55" at bounding box center [123, 364] width 64 height 17
select select "00"
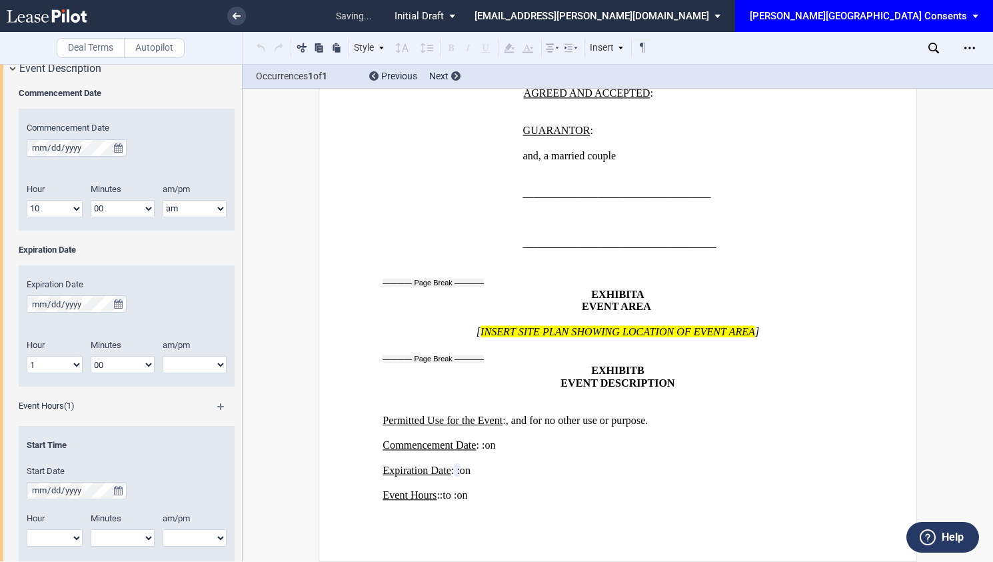
click at [91, 356] on select "00 05 10 15 20 25 30 35 40 45 50 55" at bounding box center [123, 364] width 64 height 17
click at [191, 366] on select "am pm" at bounding box center [195, 364] width 64 height 17
select select "pm"
click at [163, 356] on select "am pm" at bounding box center [195, 364] width 64 height 17
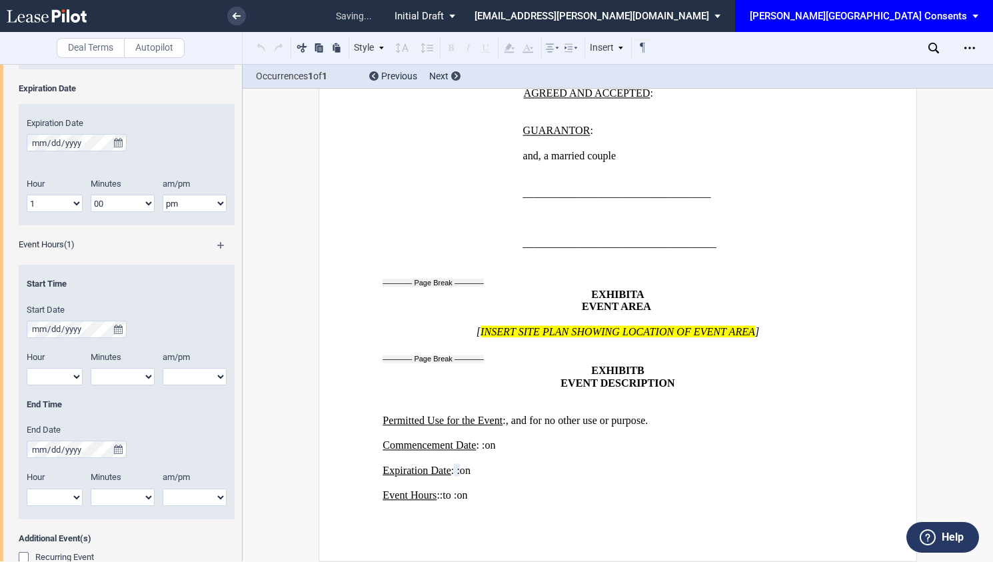
scroll to position [1266, 0]
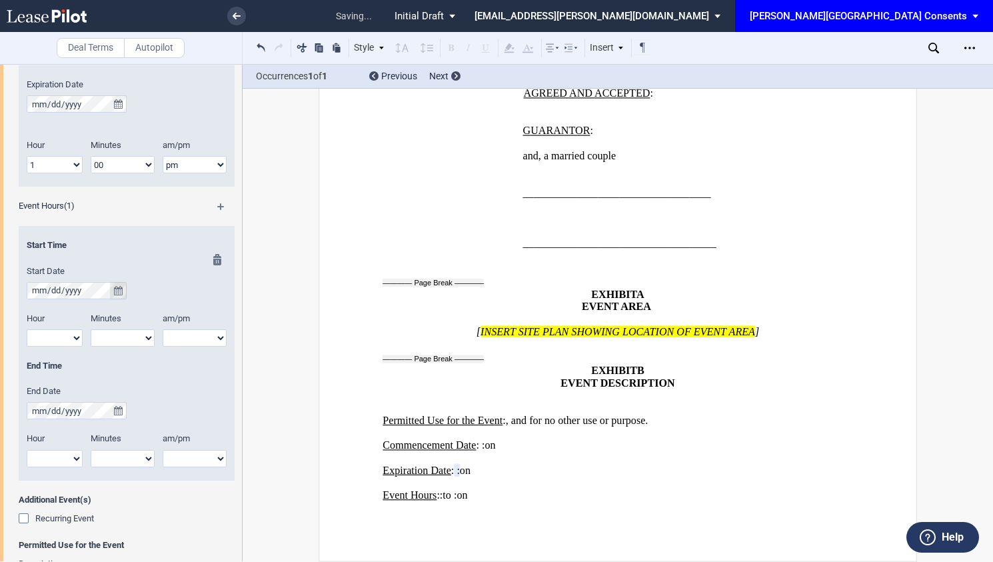
click at [119, 287] on icon "true" at bounding box center [118, 290] width 9 height 9
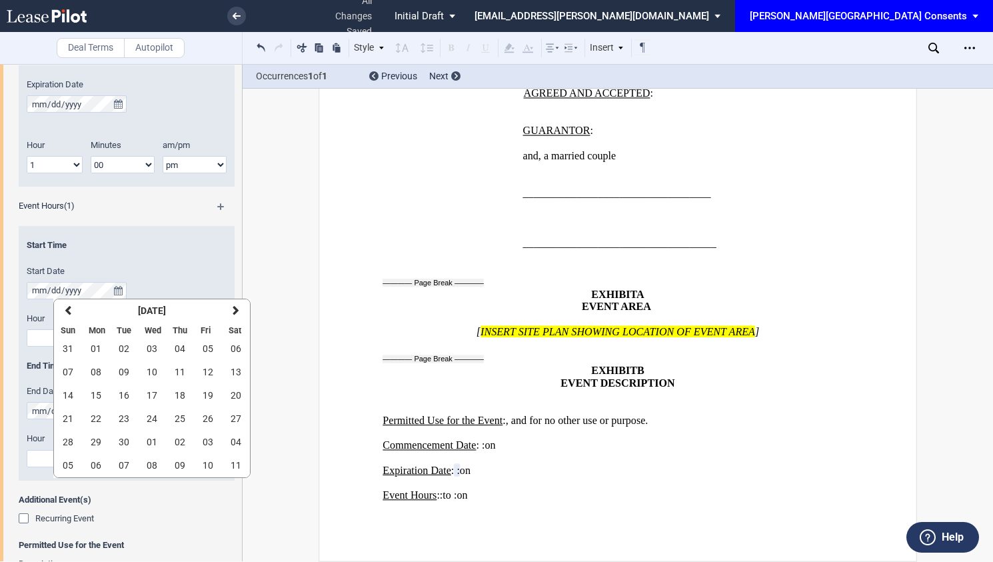
click at [75, 166] on select "1 2 3 4 5 6 7 8 9 10 11 12" at bounding box center [55, 164] width 56 height 17
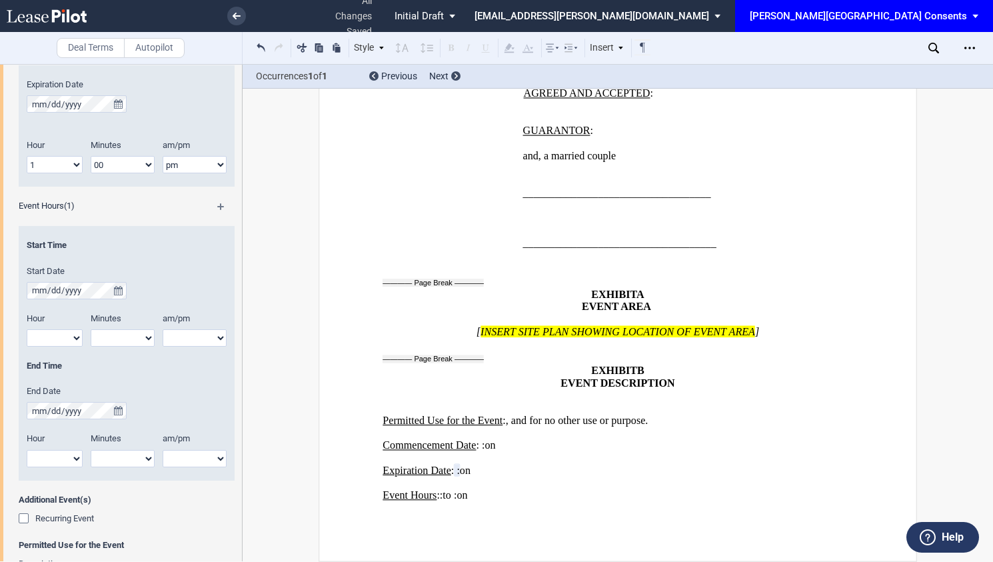
select select "6"
click at [27, 156] on select "1 2 3 4 5 6 7 8 9 10 11 12" at bounding box center [55, 164] width 56 height 17
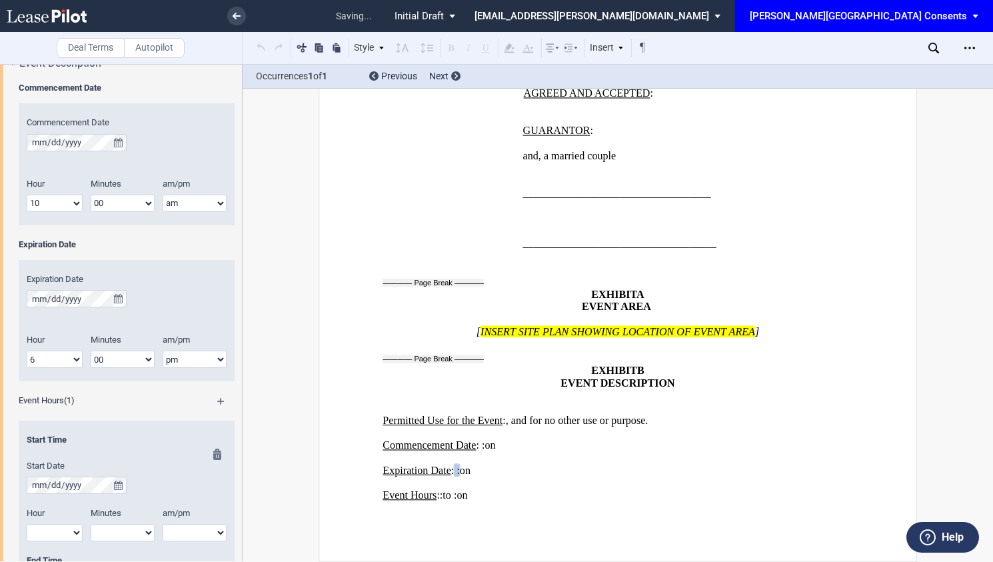
scroll to position [1066, 0]
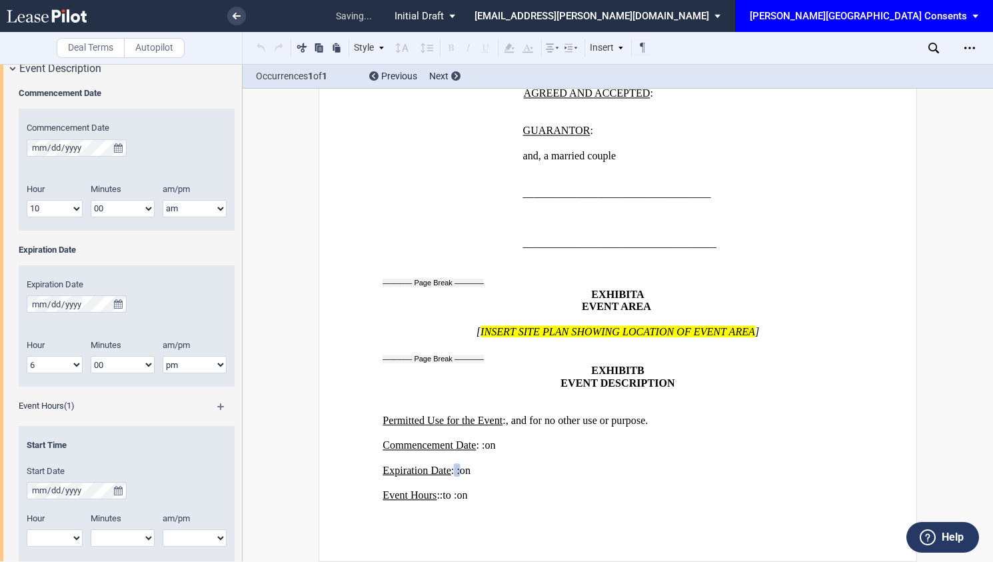
click at [75, 211] on select "1 2 3 4 5 6 7 8 9 10 11 12" at bounding box center [55, 208] width 56 height 17
select select "9"
click at [27, 200] on select "1 2 3 4 5 6 7 8 9 10 11 12" at bounding box center [55, 208] width 56 height 17
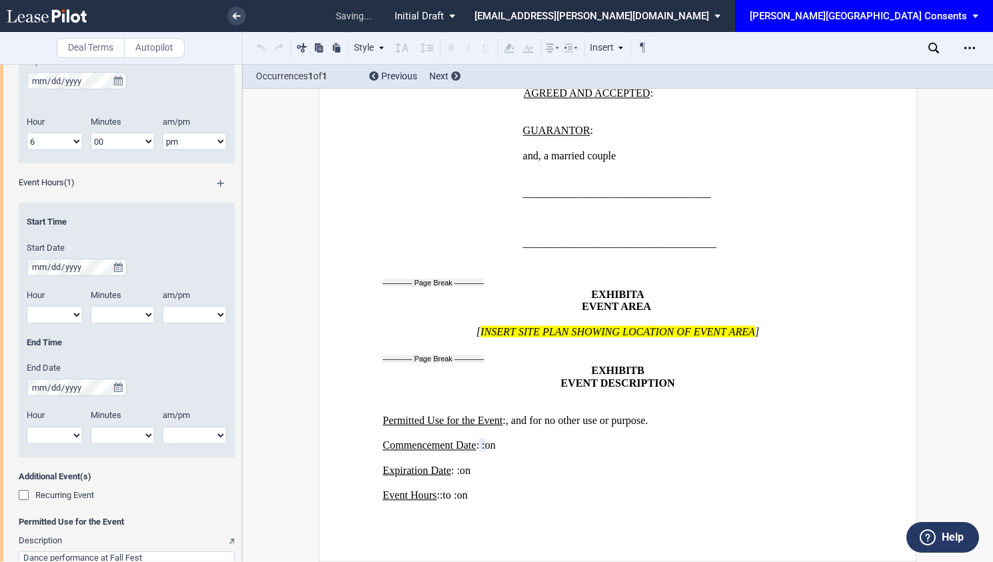
scroll to position [1332, 0]
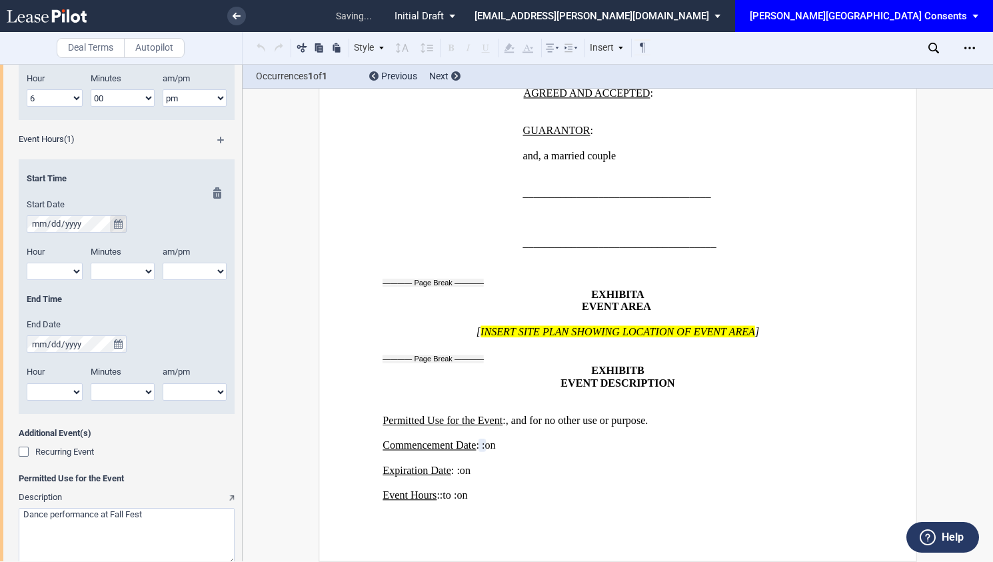
click at [116, 223] on icon "true" at bounding box center [118, 223] width 9 height 9
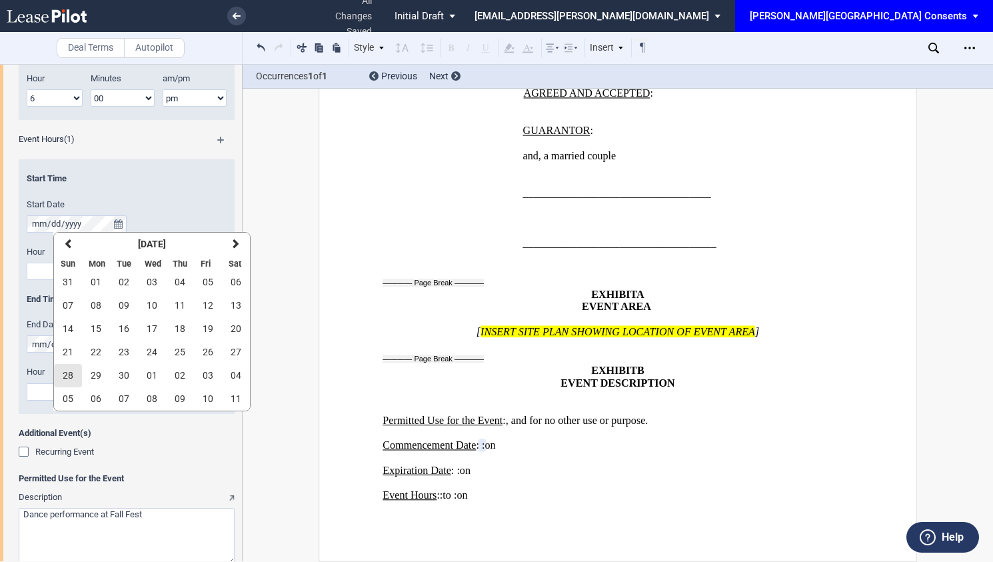
click at [77, 380] on button "28" at bounding box center [68, 375] width 28 height 23
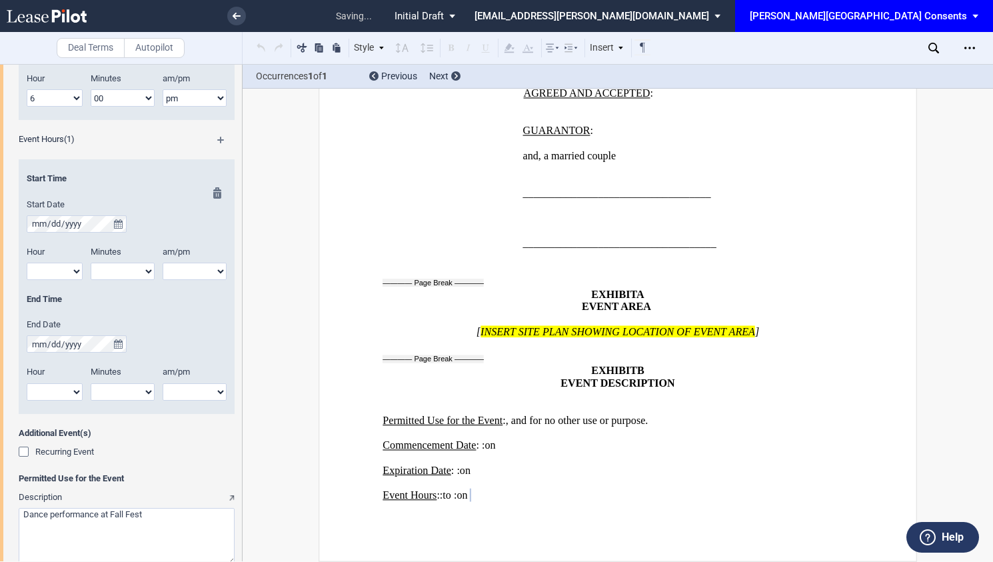
click at [43, 275] on select "1 2 3 4 5 6 7 8 9 10 11 12" at bounding box center [55, 271] width 56 height 17
select select "11"
click at [27, 263] on select "1 2 3 4 5 6 7 8 9 10 11 12" at bounding box center [55, 271] width 56 height 17
click at [148, 272] on select "00 05 10 15 20 25 30 35 40 45 50 55" at bounding box center [123, 271] width 64 height 17
select select "00"
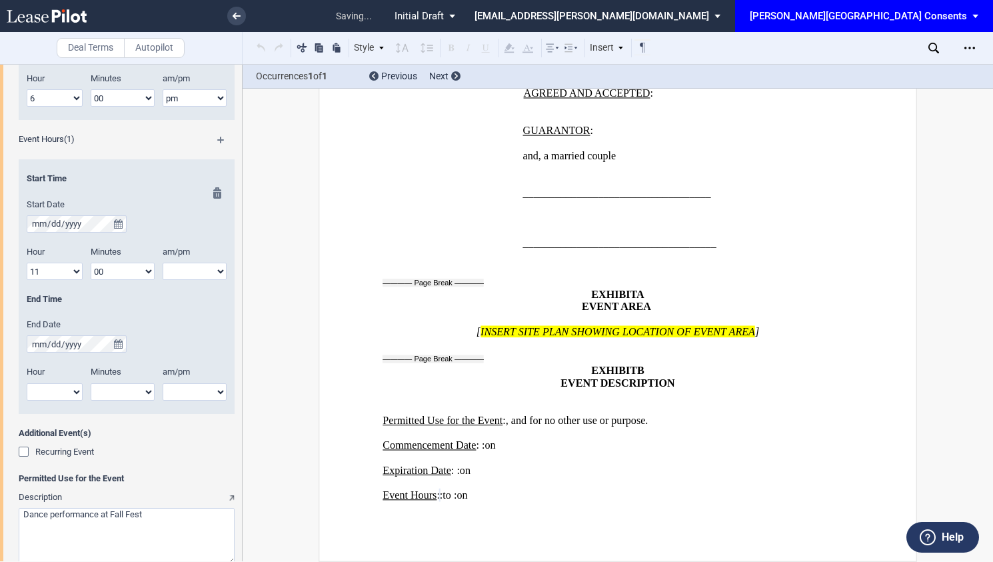
click at [91, 263] on select "00 05 10 15 20 25 30 35 40 45 50 55" at bounding box center [123, 271] width 64 height 17
click at [197, 264] on select "am pm" at bounding box center [195, 271] width 64 height 17
click at [205, 271] on div at bounding box center [213, 300] width 17 height 226
click at [217, 268] on div at bounding box center [213, 300] width 17 height 226
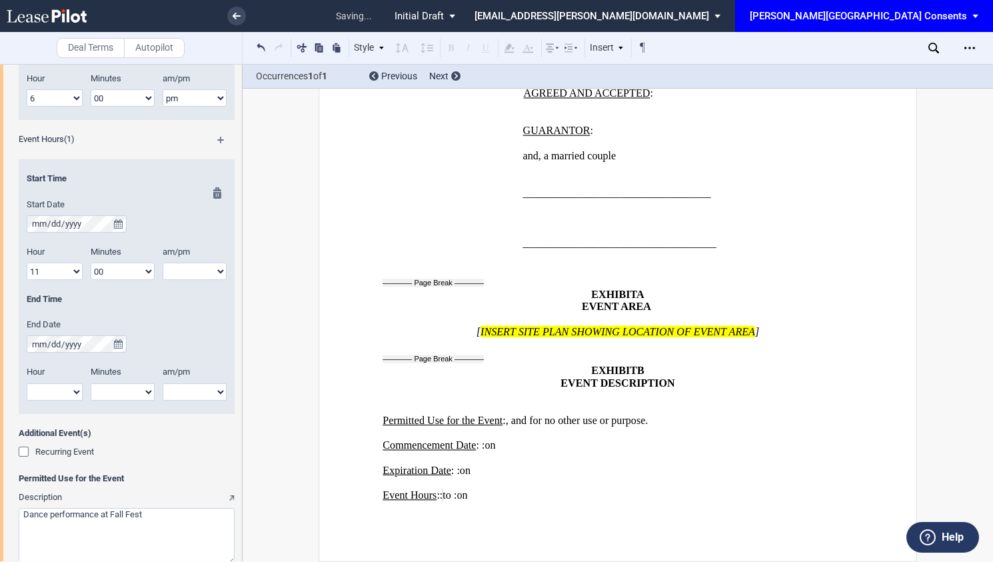
drag, startPoint x: 217, startPoint y: 268, endPoint x: 189, endPoint y: 268, distance: 27.3
click at [210, 268] on div at bounding box center [213, 300] width 17 height 226
drag, startPoint x: 189, startPoint y: 268, endPoint x: 181, endPoint y: 276, distance: 11.8
click at [188, 270] on select "am pm" at bounding box center [195, 271] width 64 height 17
select select "am"
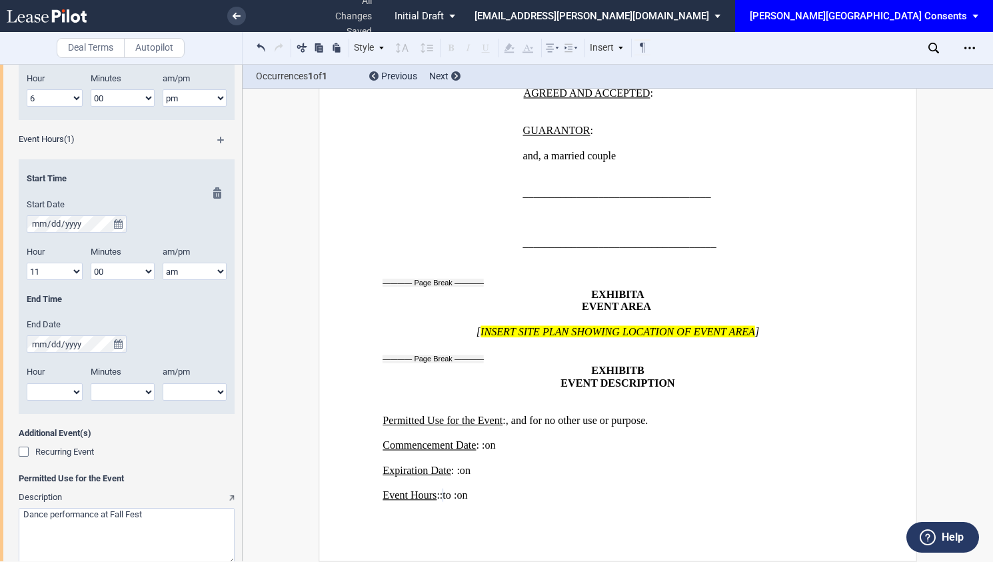
click at [163, 263] on select "am pm" at bounding box center [195, 271] width 64 height 17
click at [75, 391] on select "1 2 3 4 5 6 7 8 9 10 11 12" at bounding box center [55, 391] width 56 height 17
drag, startPoint x: 51, startPoint y: 384, endPoint x: 89, endPoint y: 394, distance: 40.1
click at [51, 384] on select "1 2 3 4 5 6 7 8 9 10 11 12" at bounding box center [55, 391] width 56 height 17
click at [74, 388] on select "1 2 3 4 5 6 7 8 9 10 11 12" at bounding box center [55, 391] width 56 height 17
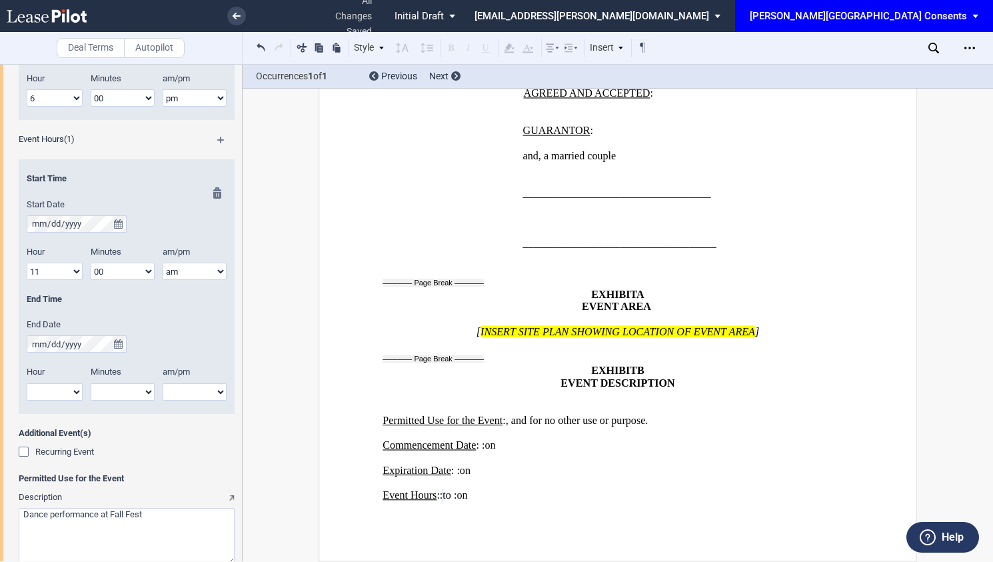
select select "12"
click at [27, 383] on select "1 2 3 4 5 6 7 8 9 10 11 12" at bounding box center [55, 391] width 56 height 17
click at [120, 378] on div "Minutes" at bounding box center [123, 374] width 80 height 17
click at [122, 398] on select "00 05 10 15 20 25 30 35 40 45 50 55" at bounding box center [123, 391] width 64 height 17
select select "00"
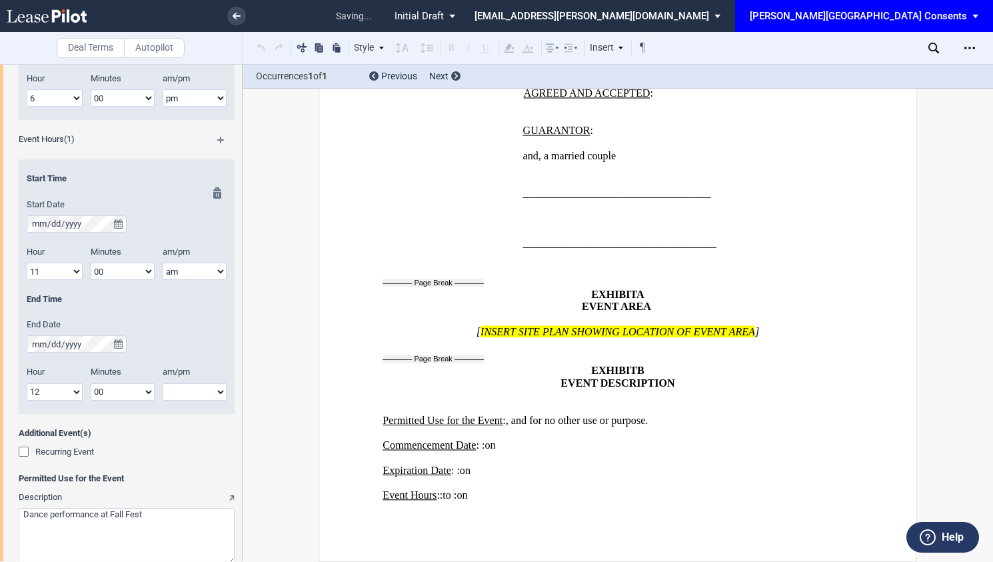
click at [91, 383] on select "00 05 10 15 20 25 30 35 40 45 50 55" at bounding box center [123, 391] width 64 height 17
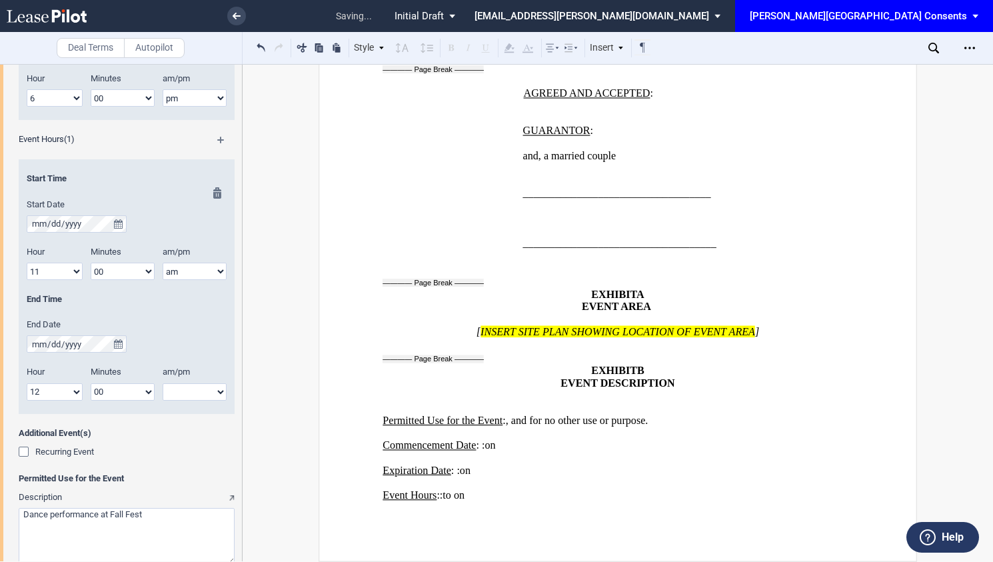
click at [189, 386] on select "am pm" at bounding box center [195, 391] width 64 height 17
click at [65, 386] on select "1 2 3 4 5 6 7 8 9 10 11 12" at bounding box center [55, 391] width 56 height 17
click at [215, 360] on div at bounding box center [213, 300] width 17 height 226
click at [209, 398] on div at bounding box center [213, 300] width 17 height 226
click at [214, 390] on div at bounding box center [213, 300] width 17 height 226
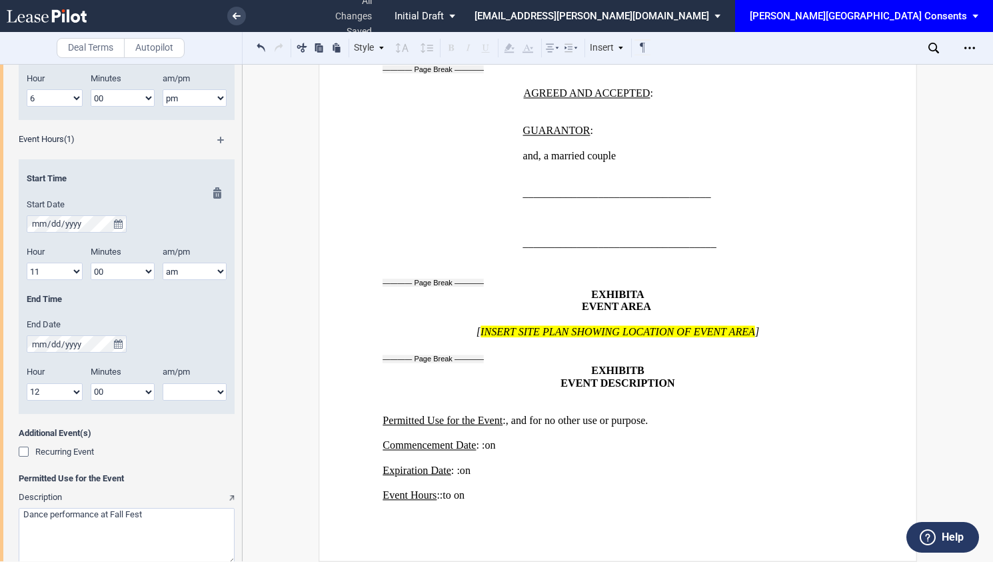
click at [214, 390] on div at bounding box center [213, 300] width 17 height 226
click at [183, 390] on select "am pm" at bounding box center [195, 391] width 64 height 17
select select "pm"
click at [163, 383] on select "am pm" at bounding box center [195, 391] width 64 height 17
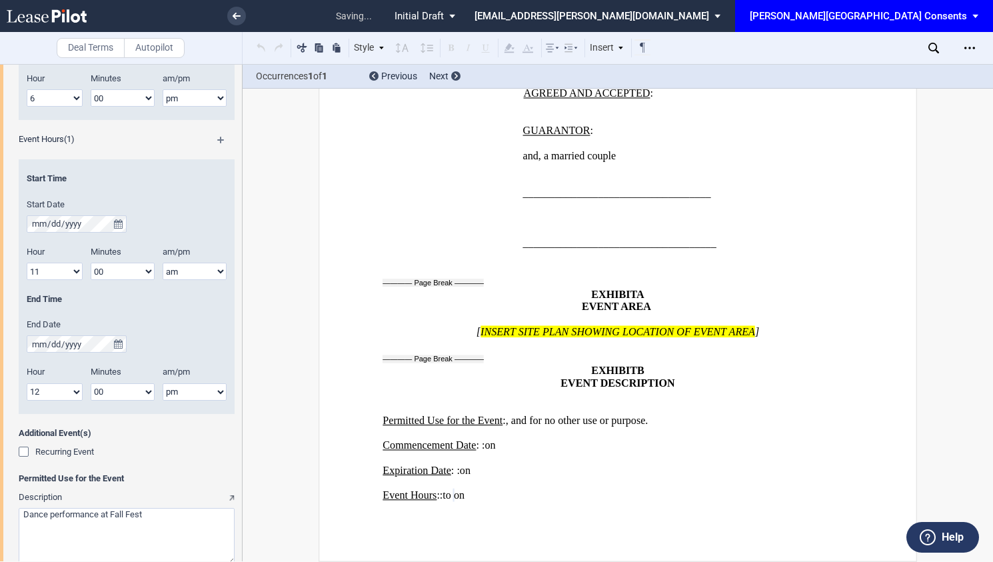
click at [171, 526] on textarea "Description" at bounding box center [127, 536] width 216 height 57
type textarea "Dance performance at Fall Fest from 11:10-11:30 [DATE][DATE]"
click at [774, 326] on p "[ INSERT SITE PLAN SHOWING LOCATION OF EVENT AREA AND LOADING DOCK ZONE ]" at bounding box center [617, 332] width 470 height 13
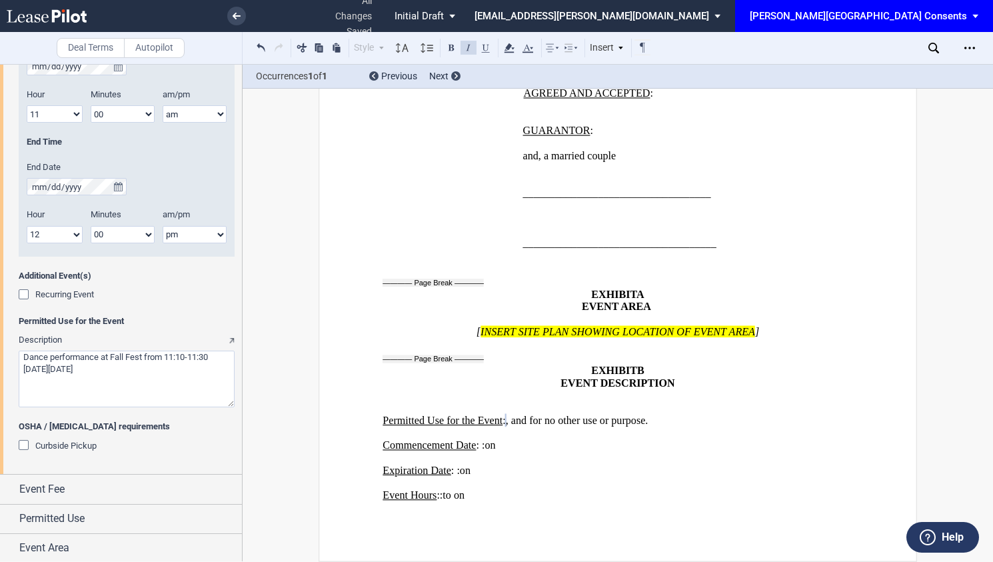
click at [782, 326] on p "[ INSERT SITE PLAN SHOWING LOCATION OF EVENT AREA AND LOADING DOCK ZONE ]" at bounding box center [617, 332] width 470 height 13
drag, startPoint x: 782, startPoint y: 312, endPoint x: 454, endPoint y: 322, distance: 327.3
click at [454, 326] on p "[ INSERT SITE PLAN SHOWING LOCATION OF EVENT AREA AND LOADING DOCK ZONE ]" at bounding box center [617, 332] width 470 height 13
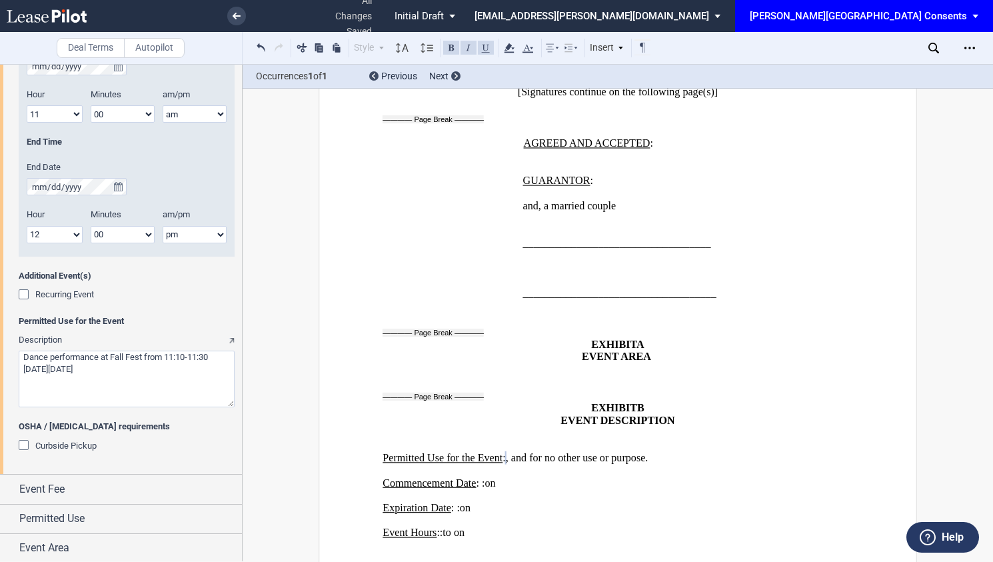
scroll to position [1967, 0]
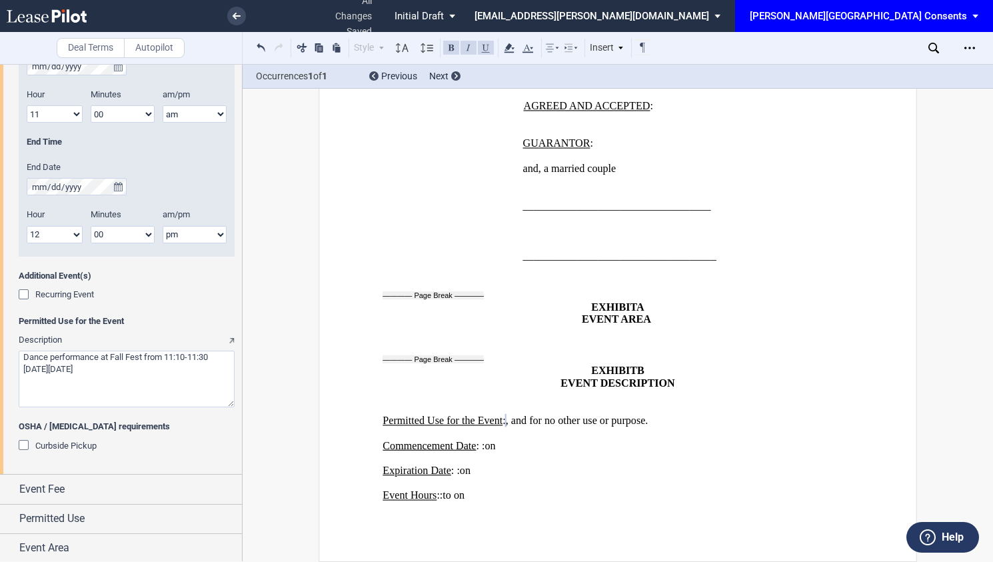
click at [394, 326] on p "﻿" at bounding box center [617, 332] width 470 height 13
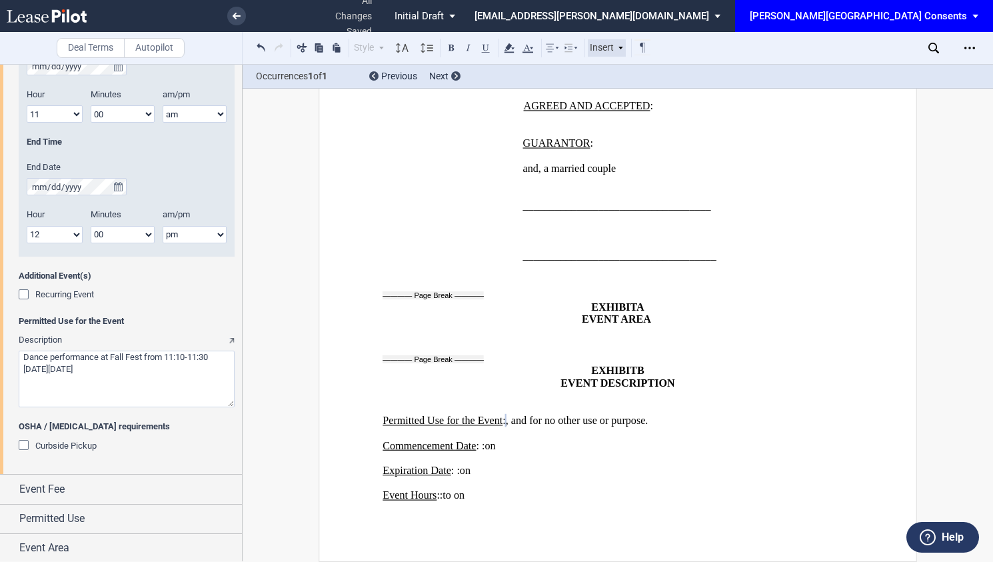
click at [618, 48] on icon at bounding box center [620, 48] width 7 height 7
click at [618, 78] on div "Image" at bounding box center [634, 86] width 93 height 18
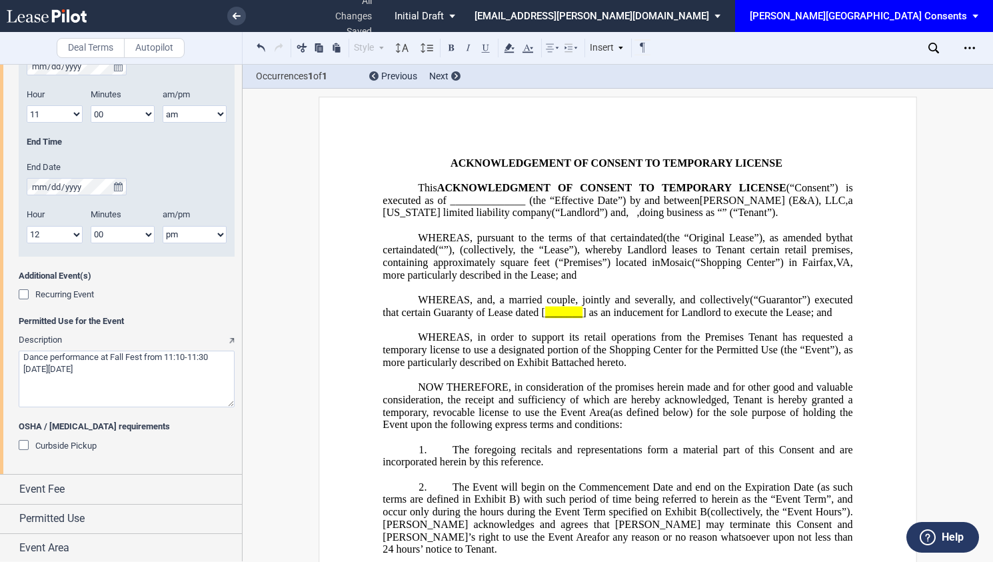
scroll to position [0, 0]
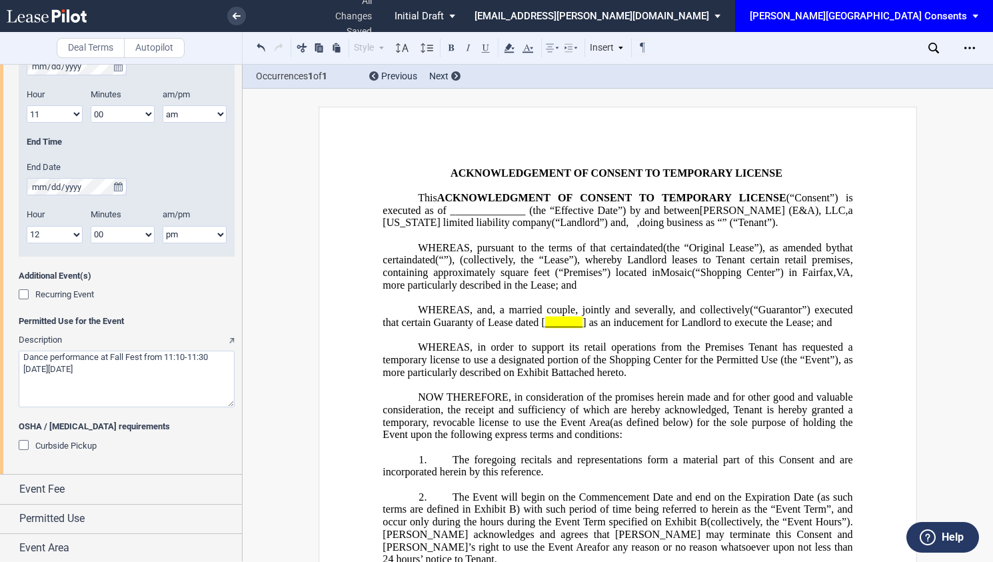
click at [582, 328] on span "_______" at bounding box center [563, 322] width 37 height 12
click at [970, 46] on icon "Open Lease options menu" at bounding box center [969, 48] width 11 height 11
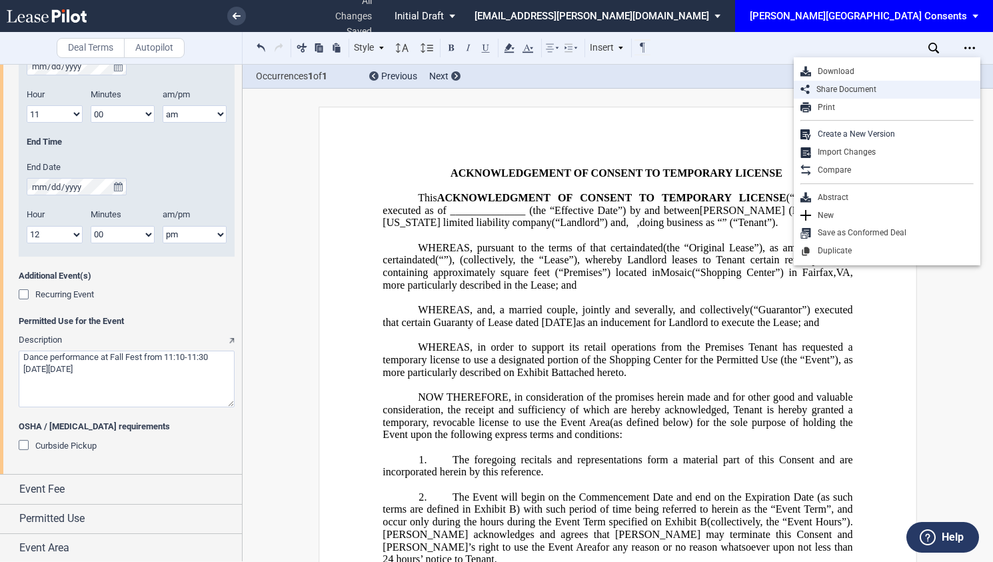
click at [893, 87] on div "Share Document" at bounding box center [891, 89] width 164 height 11
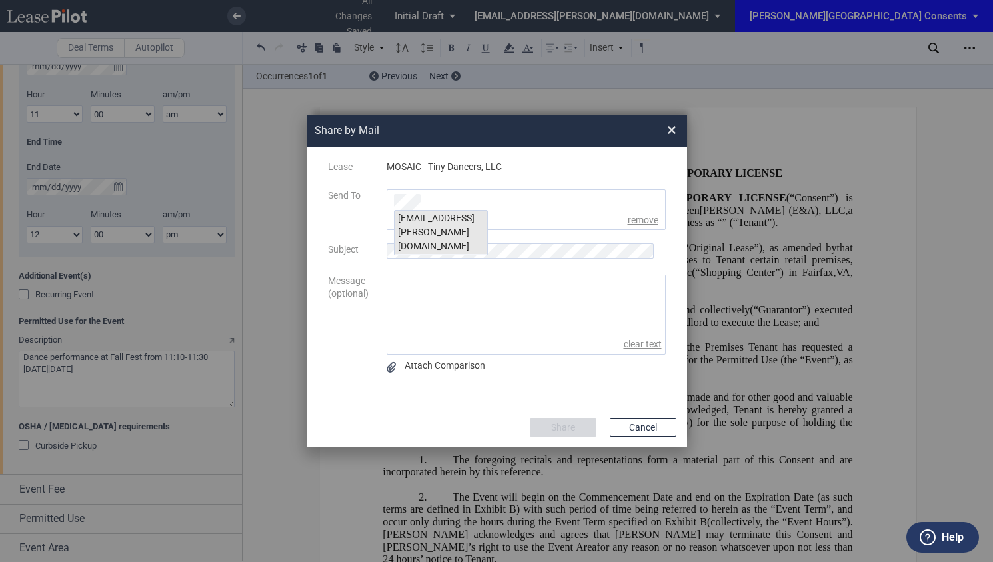
click at [465, 225] on div "[EMAIL_ADDRESS][PERSON_NAME][DOMAIN_NAME]" at bounding box center [440, 233] width 93 height 44
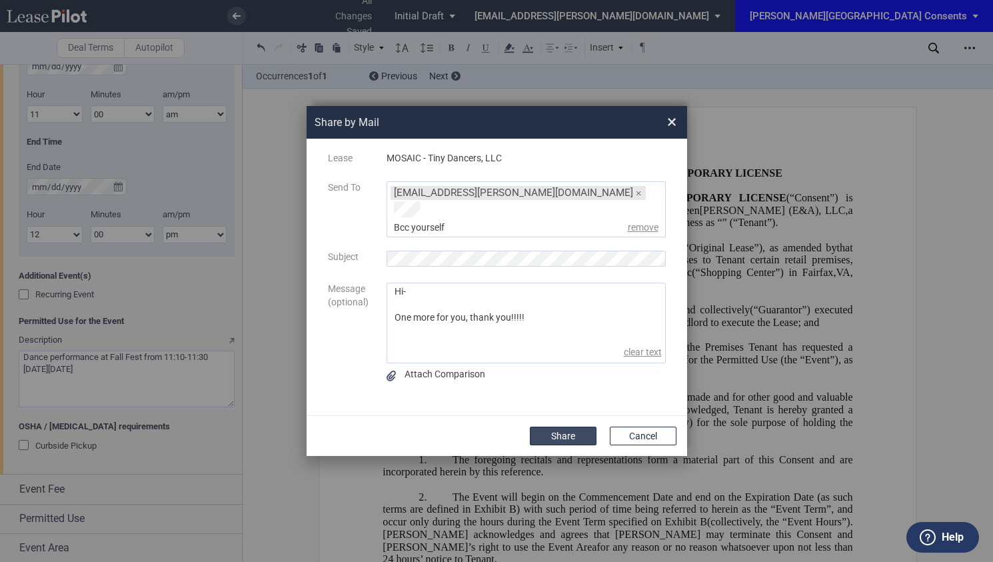
type textarea "Hi- One more for you, thank you!!!!!"
click at [560, 426] on button "Share" at bounding box center [563, 435] width 67 height 19
